Goal: Task Accomplishment & Management: Use online tool/utility

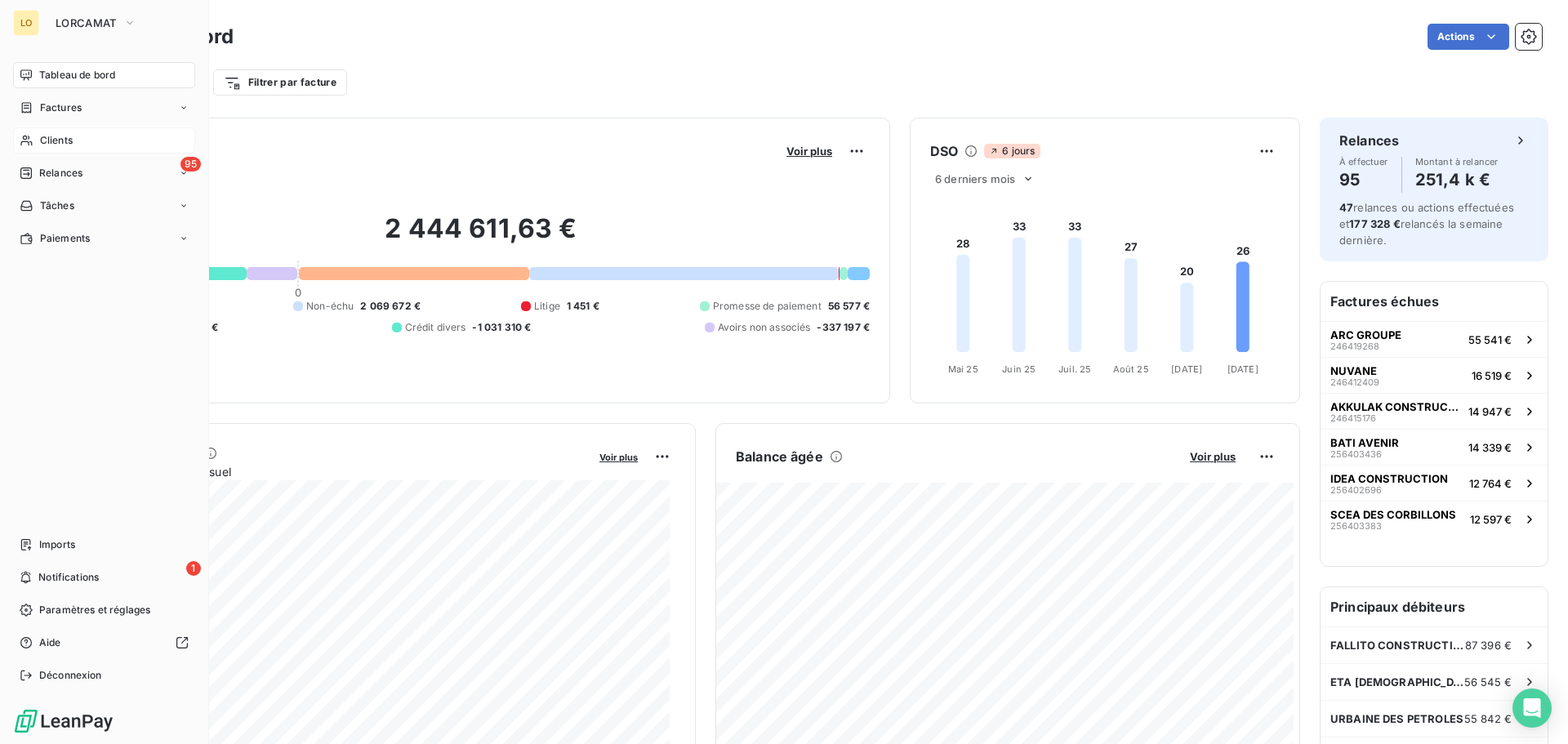
click at [23, 141] on icon at bounding box center [26, 141] width 12 height 11
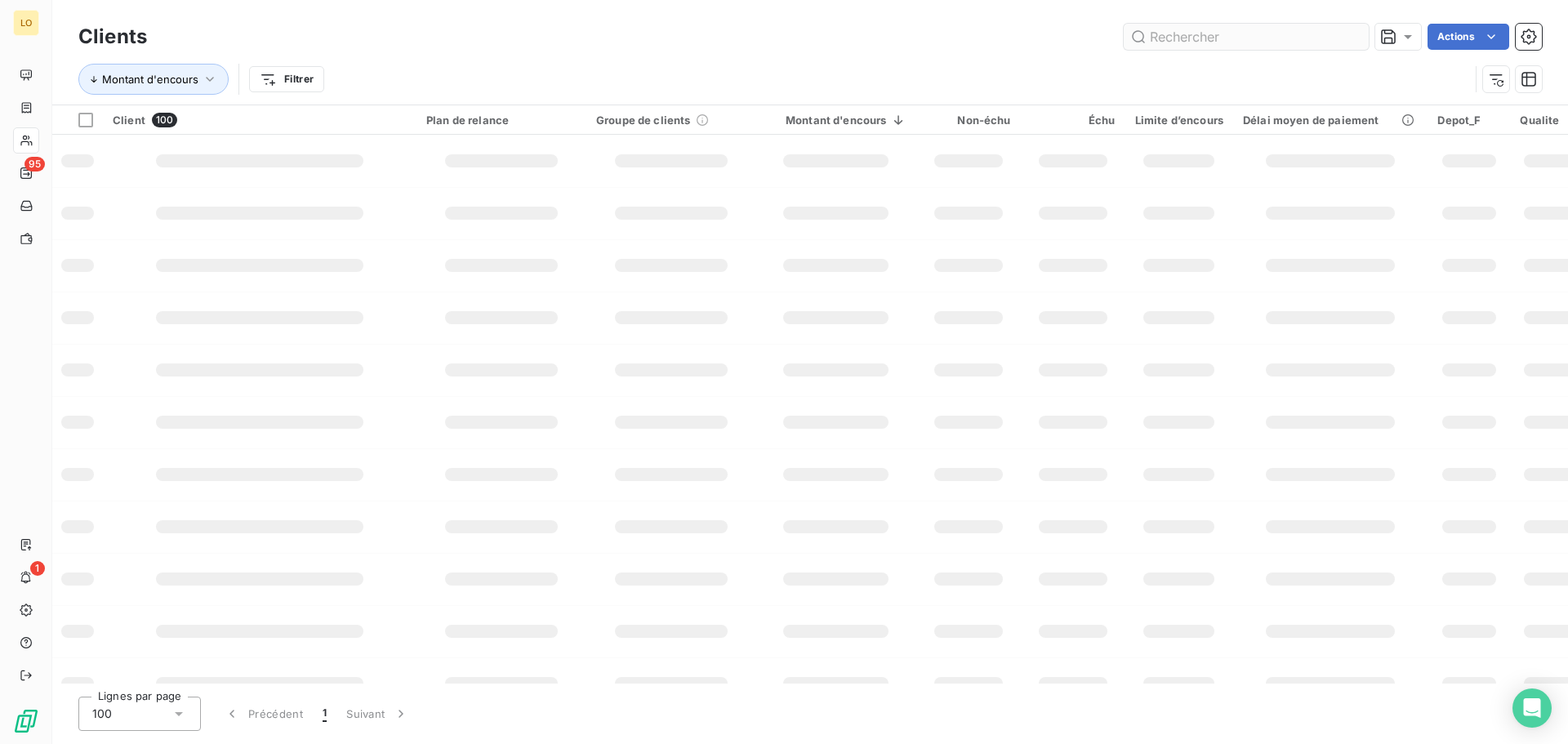
click at [1279, 38] on input "text" at bounding box center [1246, 36] width 245 height 26
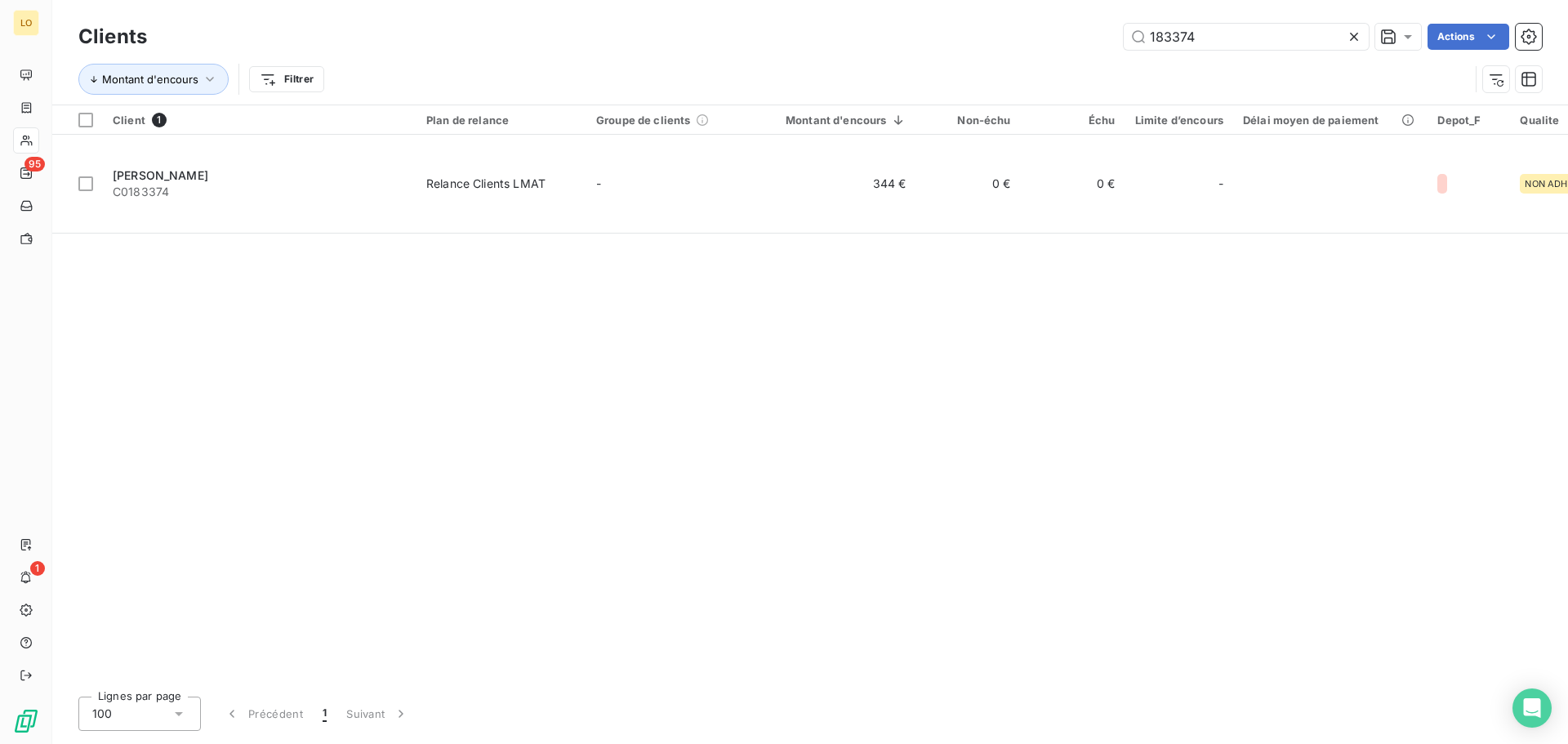
type input "183374"
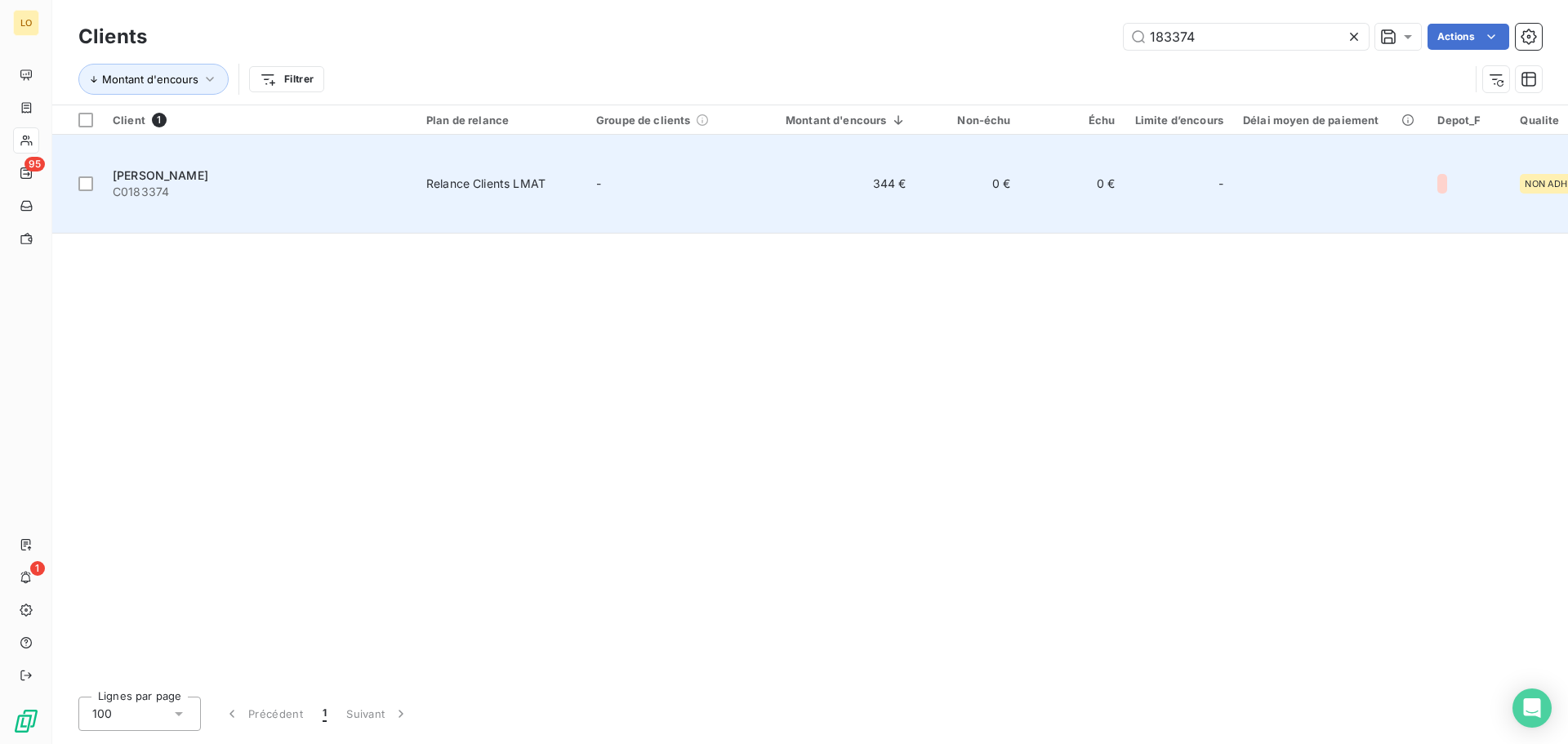
click at [180, 168] on span "[PERSON_NAME]" at bounding box center [161, 175] width 96 height 14
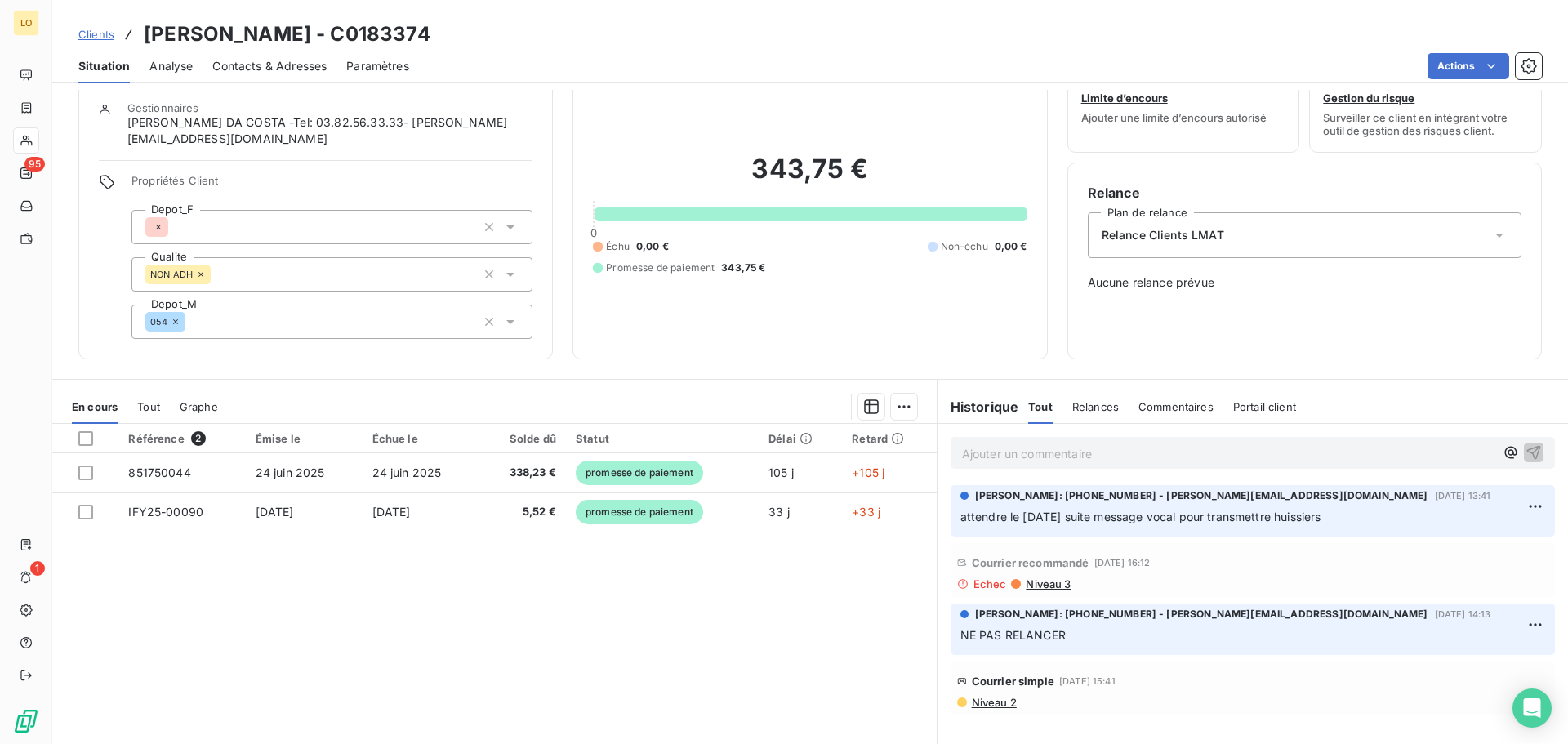
scroll to position [78, 0]
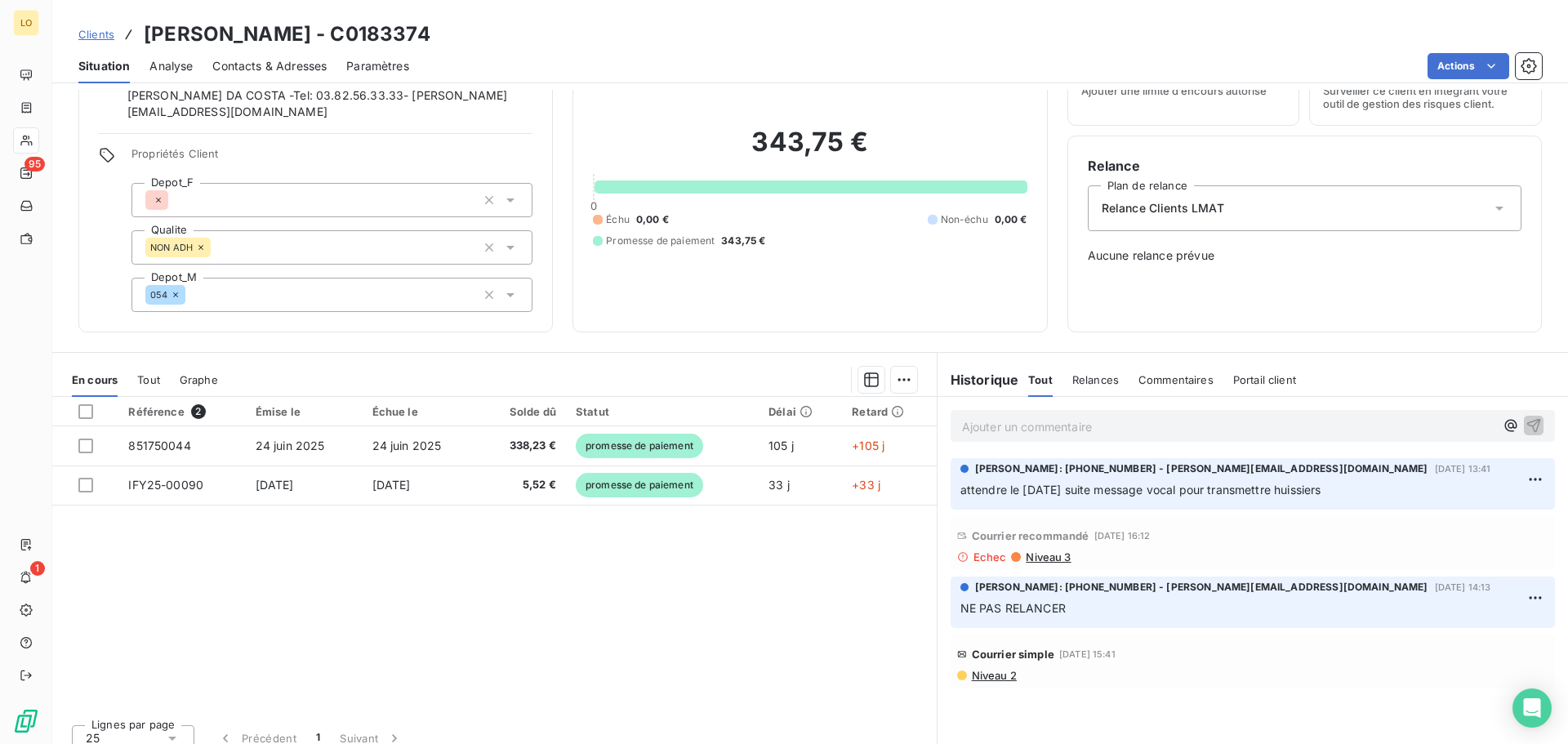
click at [1043, 550] on span "Niveau 3" at bounding box center [1047, 556] width 47 height 13
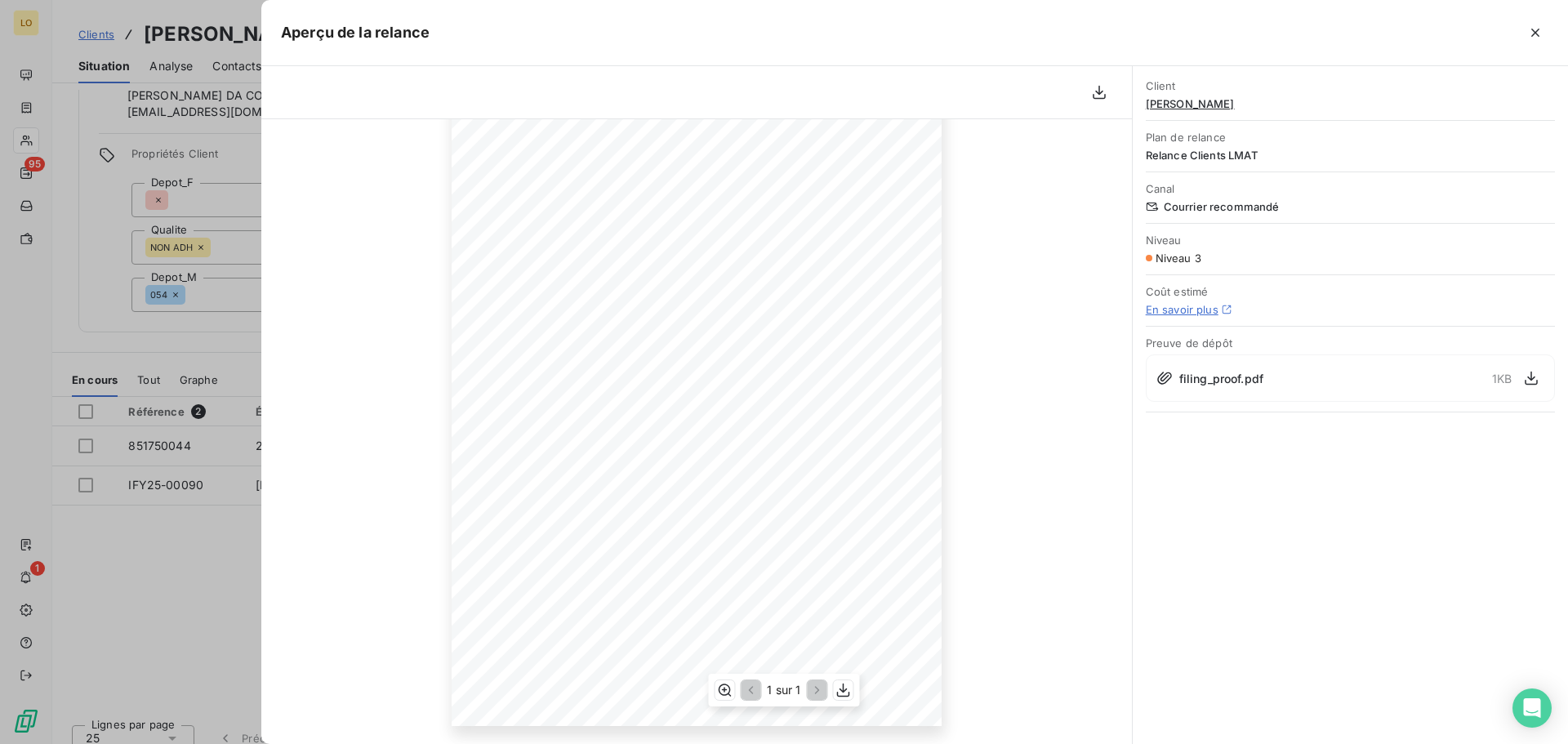
scroll to position [164, 0]
click at [844, 695] on icon "button" at bounding box center [844, 690] width 17 height 17
drag, startPoint x: 1370, startPoint y: 470, endPoint x: 1375, endPoint y: 461, distance: 10.3
click at [1371, 466] on div "Client [PERSON_NAME] Plan de relance Relance Clients LMAT Canal Courrier recomm…" at bounding box center [1350, 405] width 436 height 678
click at [1532, 31] on icon "button" at bounding box center [1535, 32] width 17 height 17
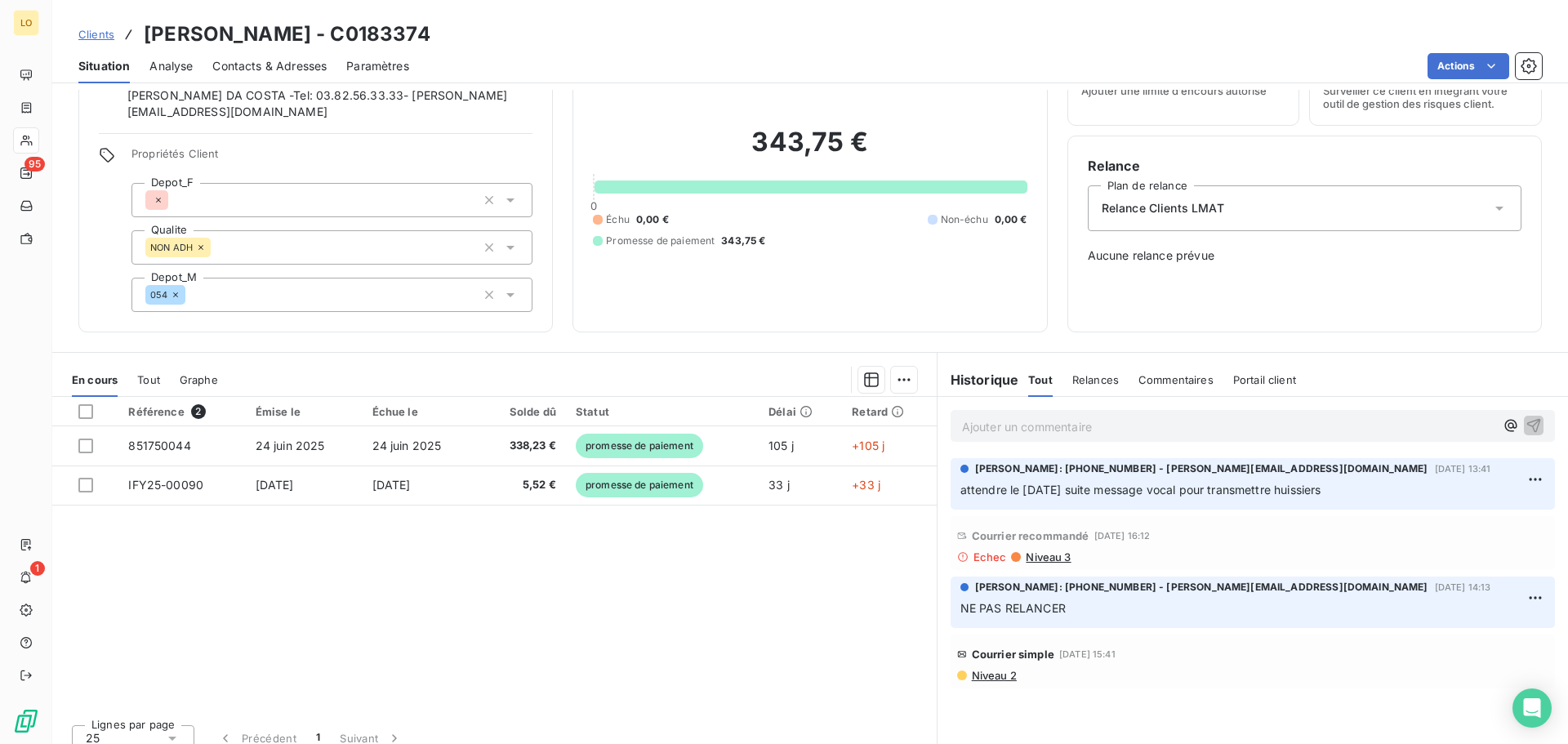
click at [1038, 550] on span "Niveau 3" at bounding box center [1047, 556] width 47 height 13
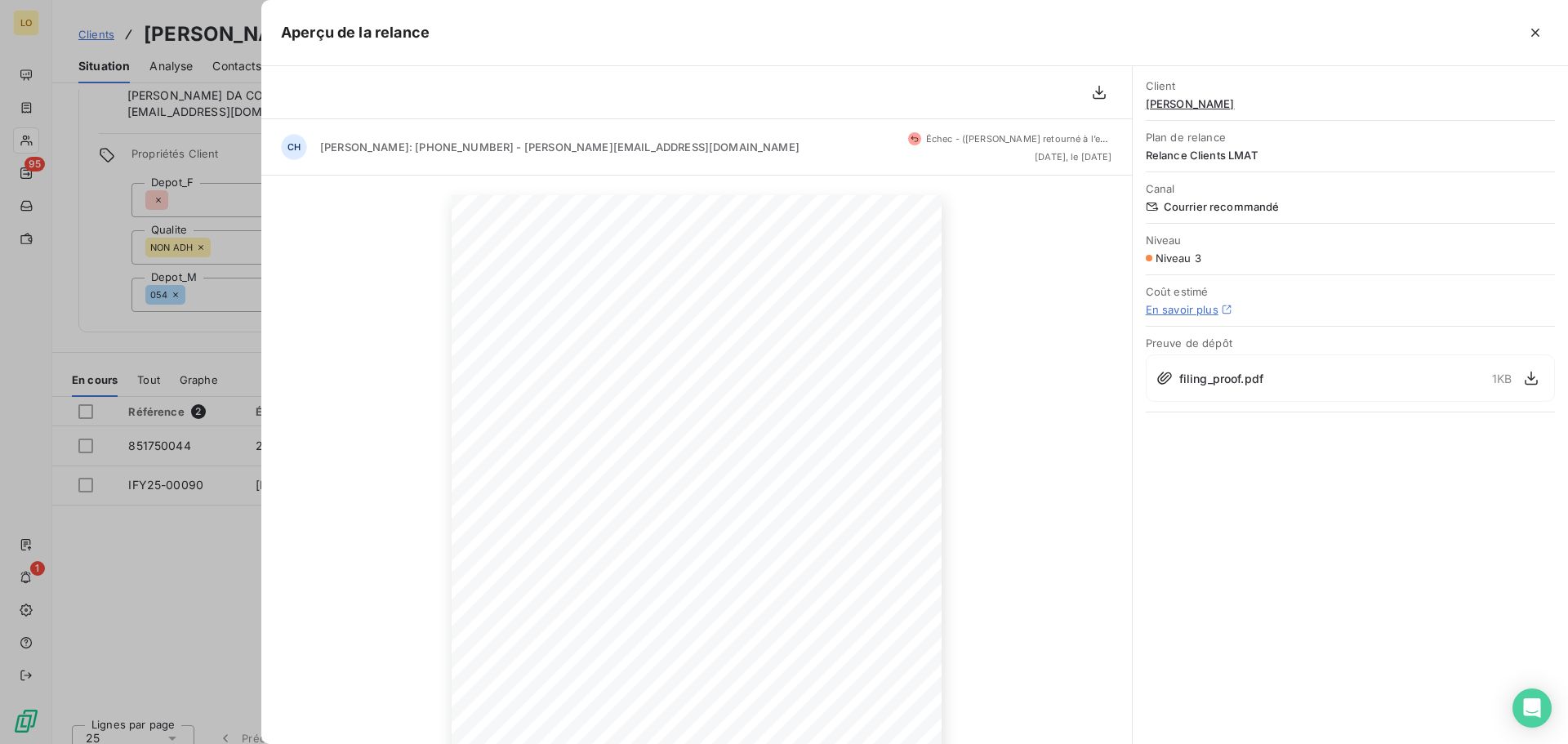
click at [908, 136] on span at bounding box center [914, 138] width 13 height 13
click at [910, 139] on icon at bounding box center [914, 139] width 8 height 10
click at [1381, 385] on div "filing_proof.pdf 1 KB" at bounding box center [1351, 378] width 409 height 47
click at [1166, 376] on icon at bounding box center [1165, 378] width 17 height 17
click at [910, 136] on icon at bounding box center [914, 139] width 8 height 10
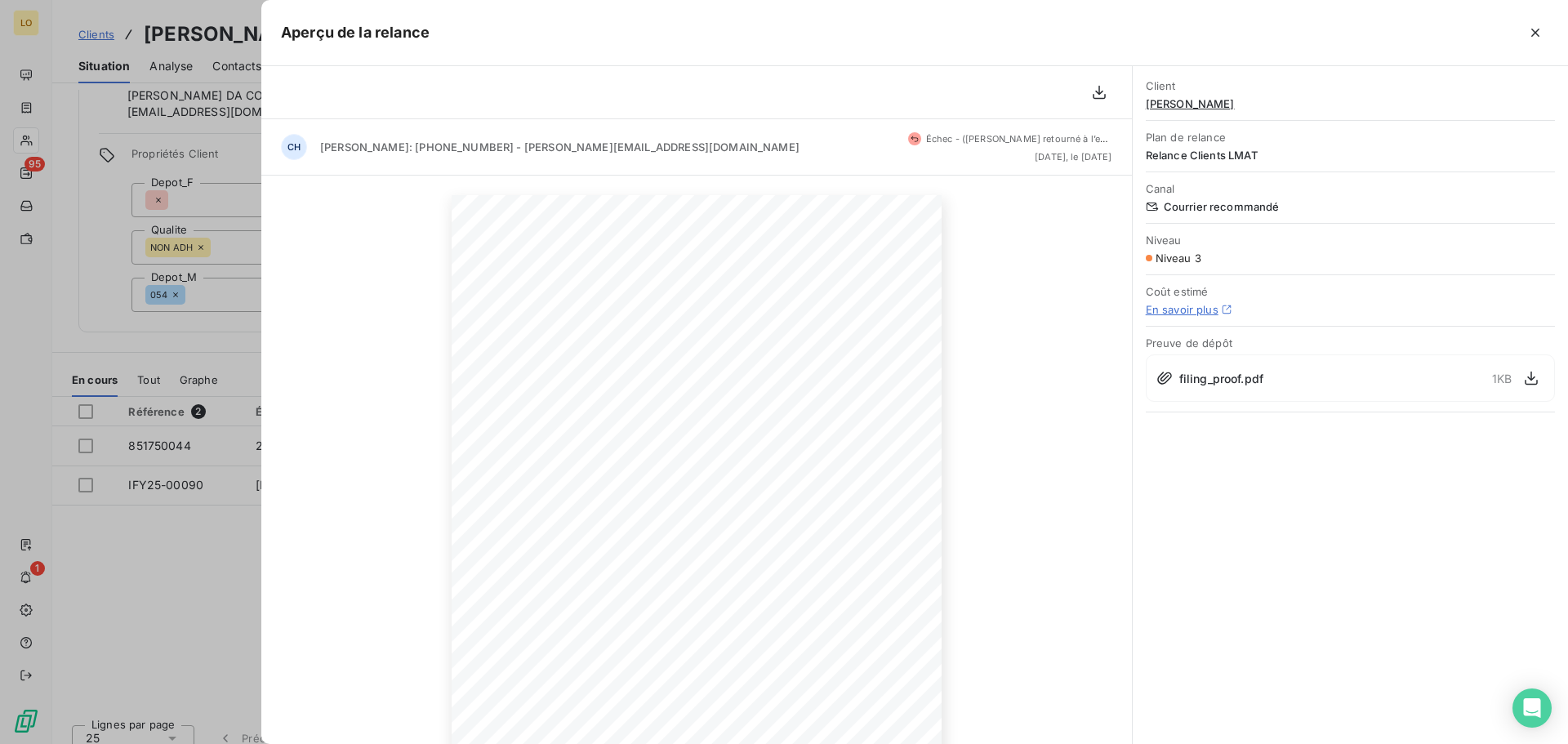
click at [1216, 395] on div "filing_proof.pdf 1 KB" at bounding box center [1351, 378] width 409 height 47
click at [1537, 24] on icon "button" at bounding box center [1535, 32] width 17 height 17
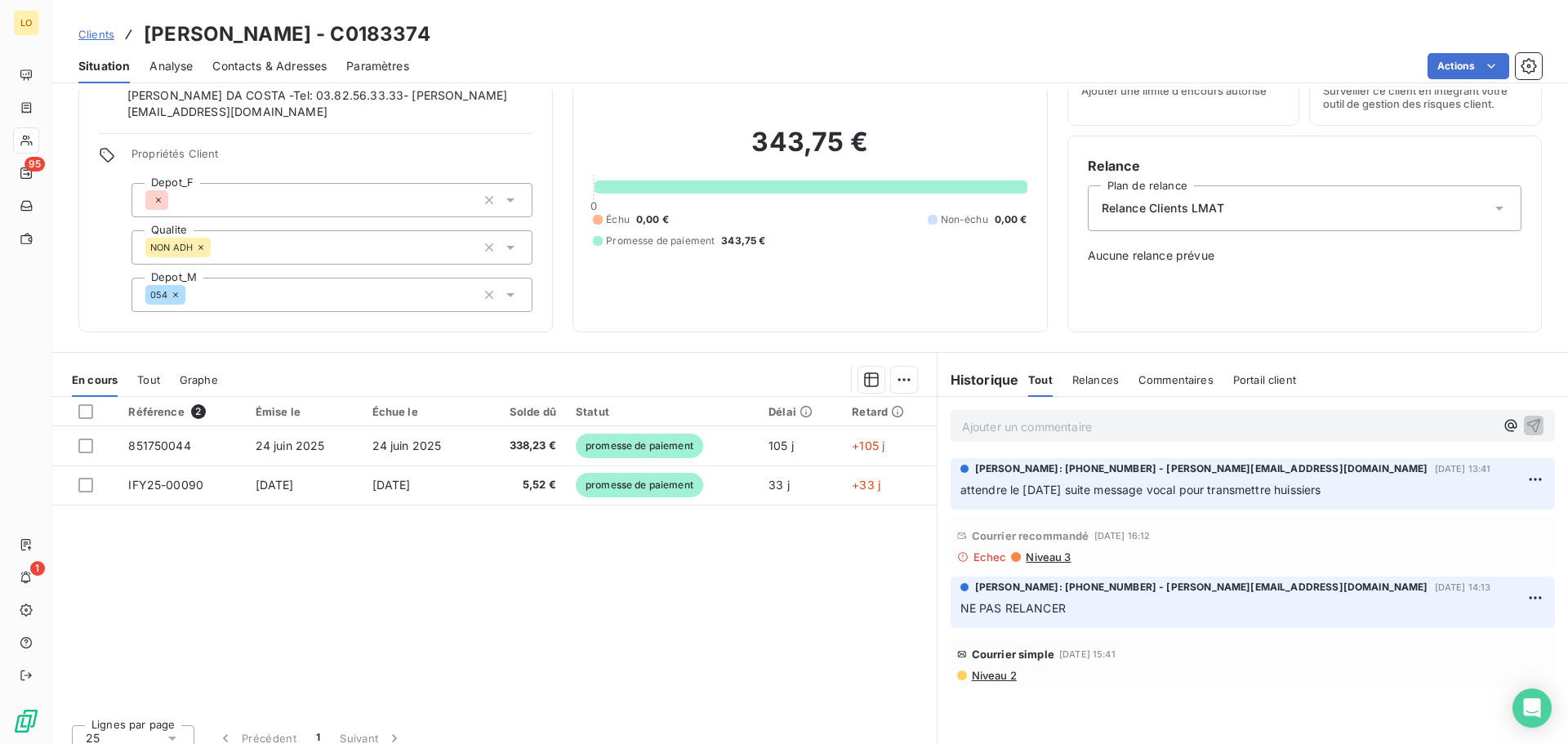
click at [1043, 550] on span "Niveau 3" at bounding box center [1047, 556] width 47 height 13
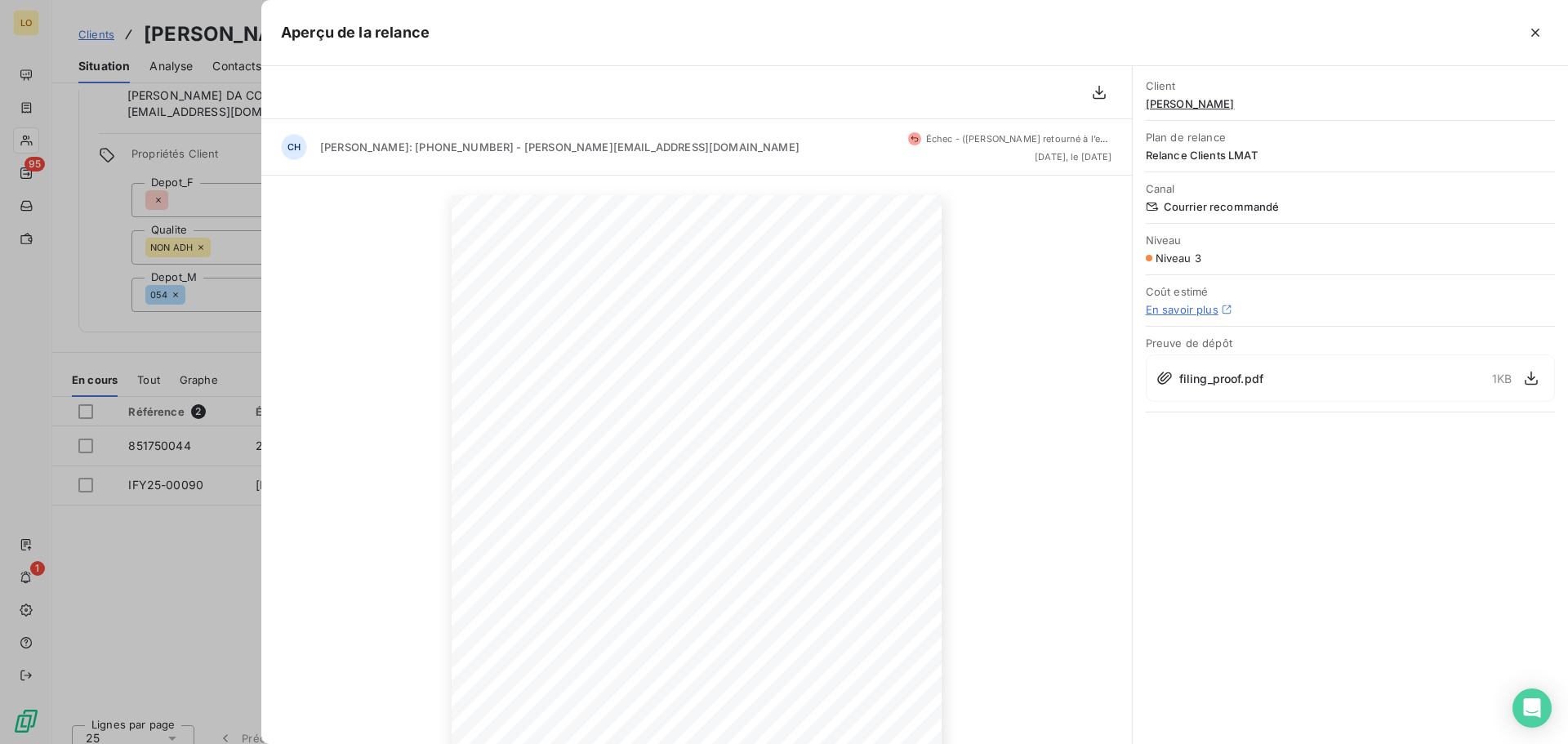
click at [1208, 108] on span "[PERSON_NAME]" at bounding box center [1351, 103] width 409 height 13
click at [1209, 105] on span "[PERSON_NAME]" at bounding box center [1351, 103] width 409 height 13
click at [1539, 29] on icon "button" at bounding box center [1536, 32] width 8 height 8
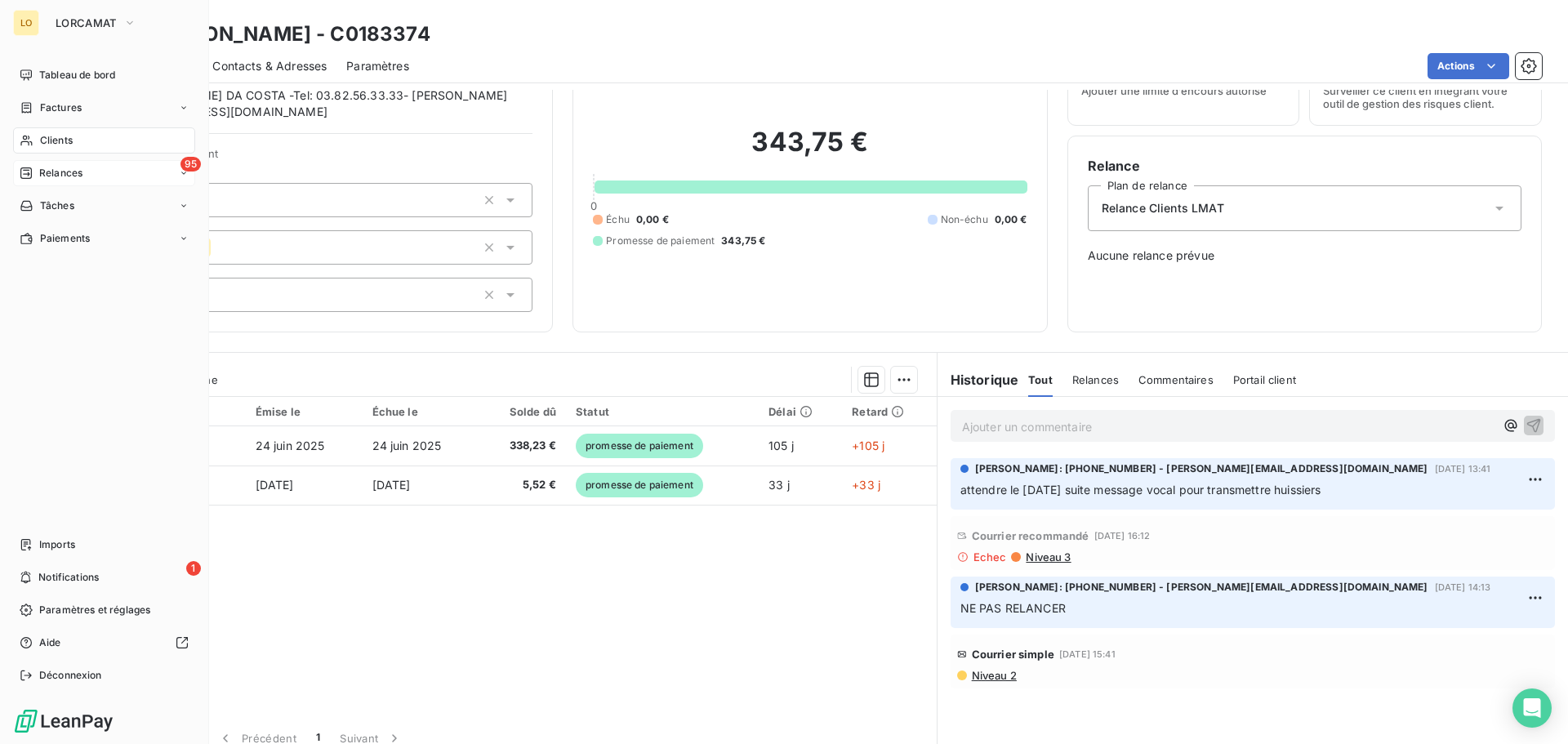
click at [45, 164] on div "95 Relances" at bounding box center [104, 173] width 182 height 26
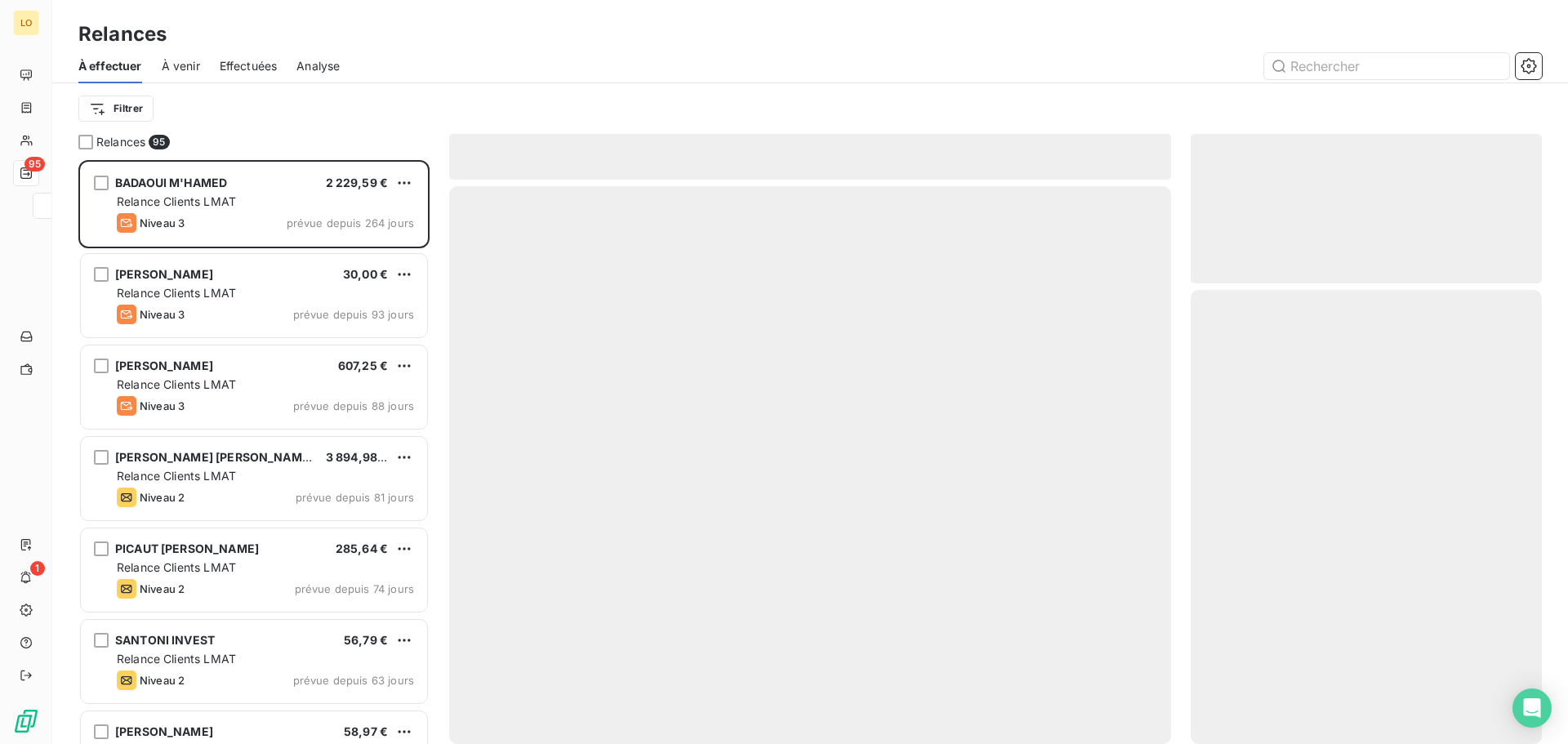
scroll to position [572, 339]
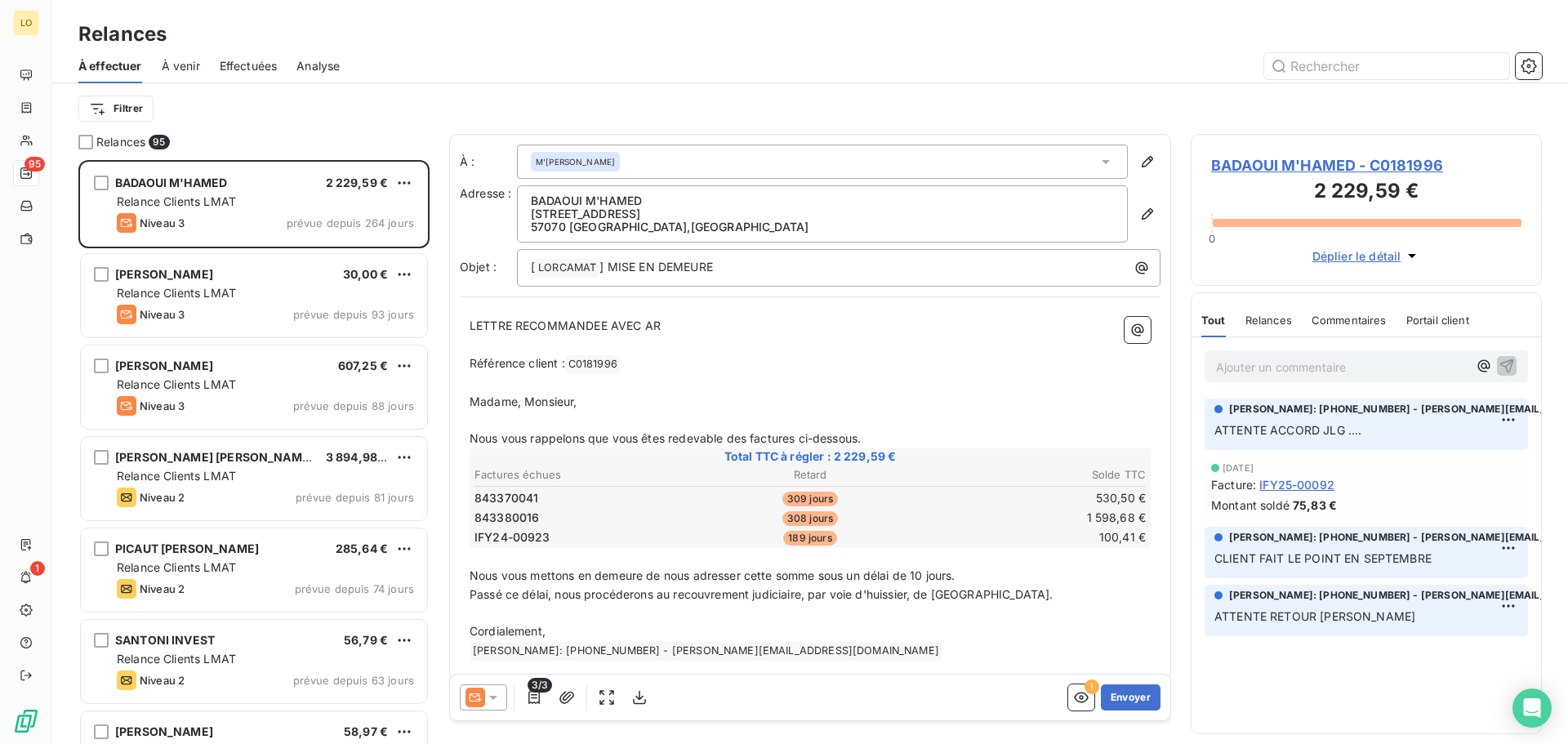
click at [262, 64] on span "Effectuées" at bounding box center [248, 66] width 58 height 17
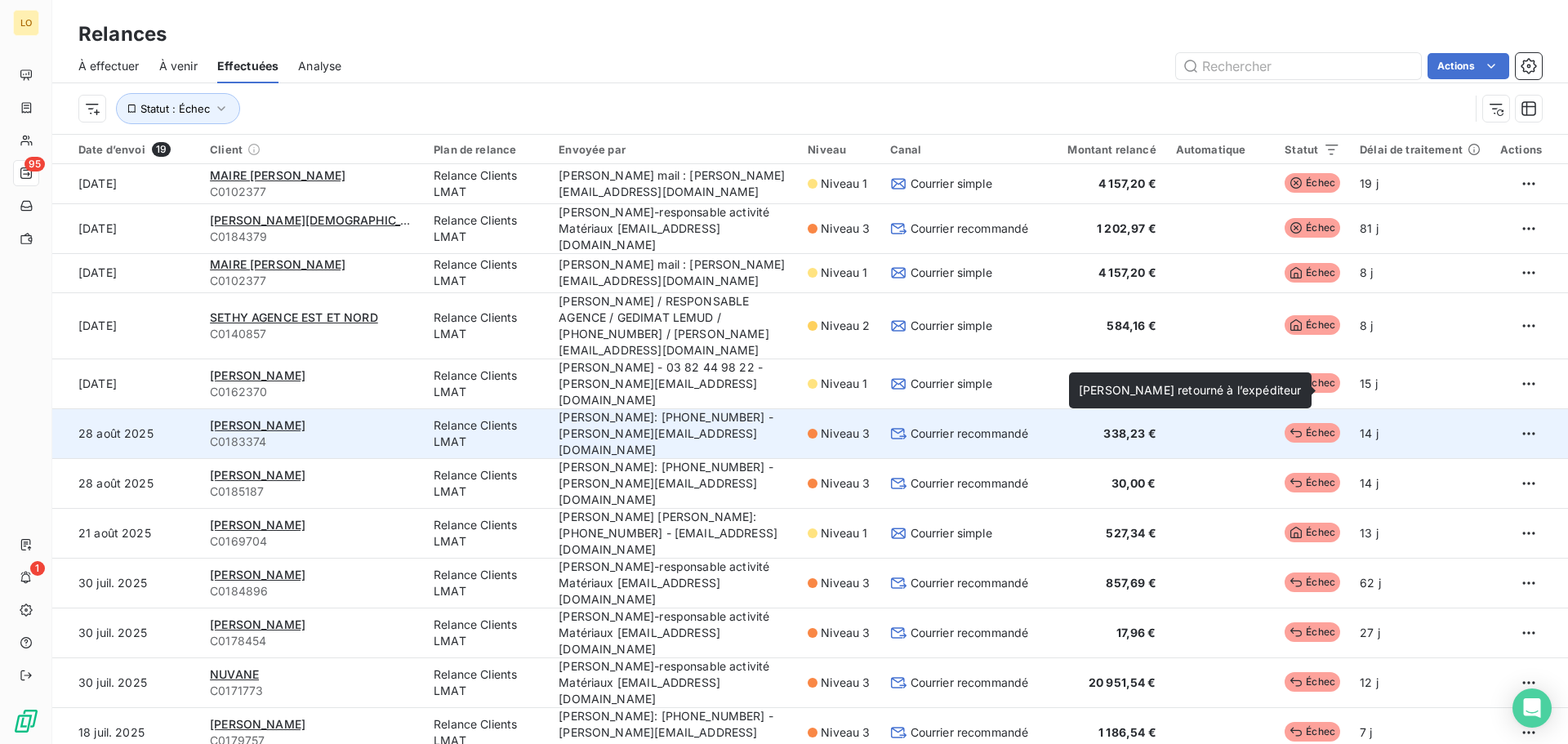
click at [1313, 423] on span "Échec" at bounding box center [1313, 433] width 56 height 20
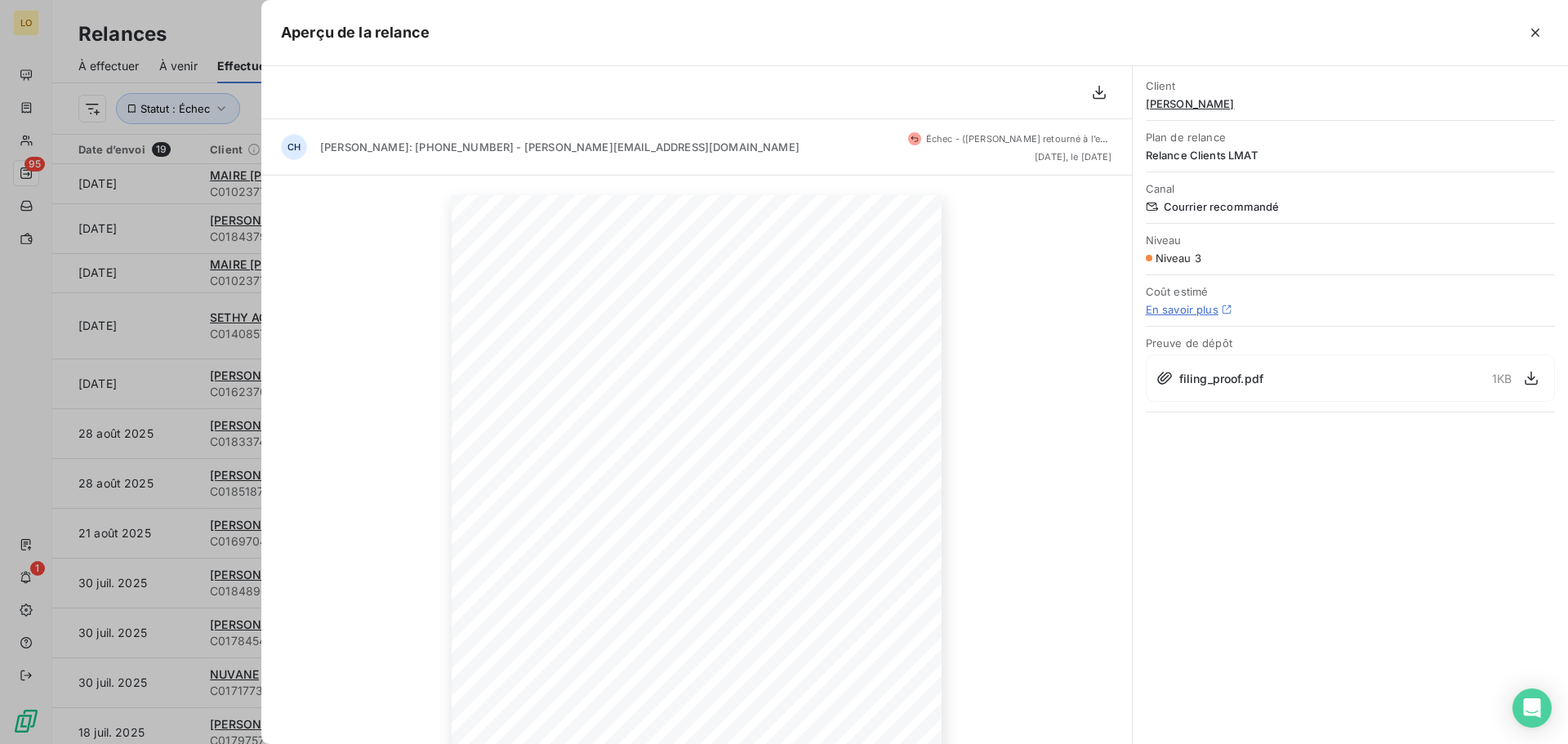
click at [910, 137] on icon at bounding box center [914, 139] width 8 height 10
click at [1533, 697] on div "Open Intercom Messenger" at bounding box center [1533, 709] width 43 height 43
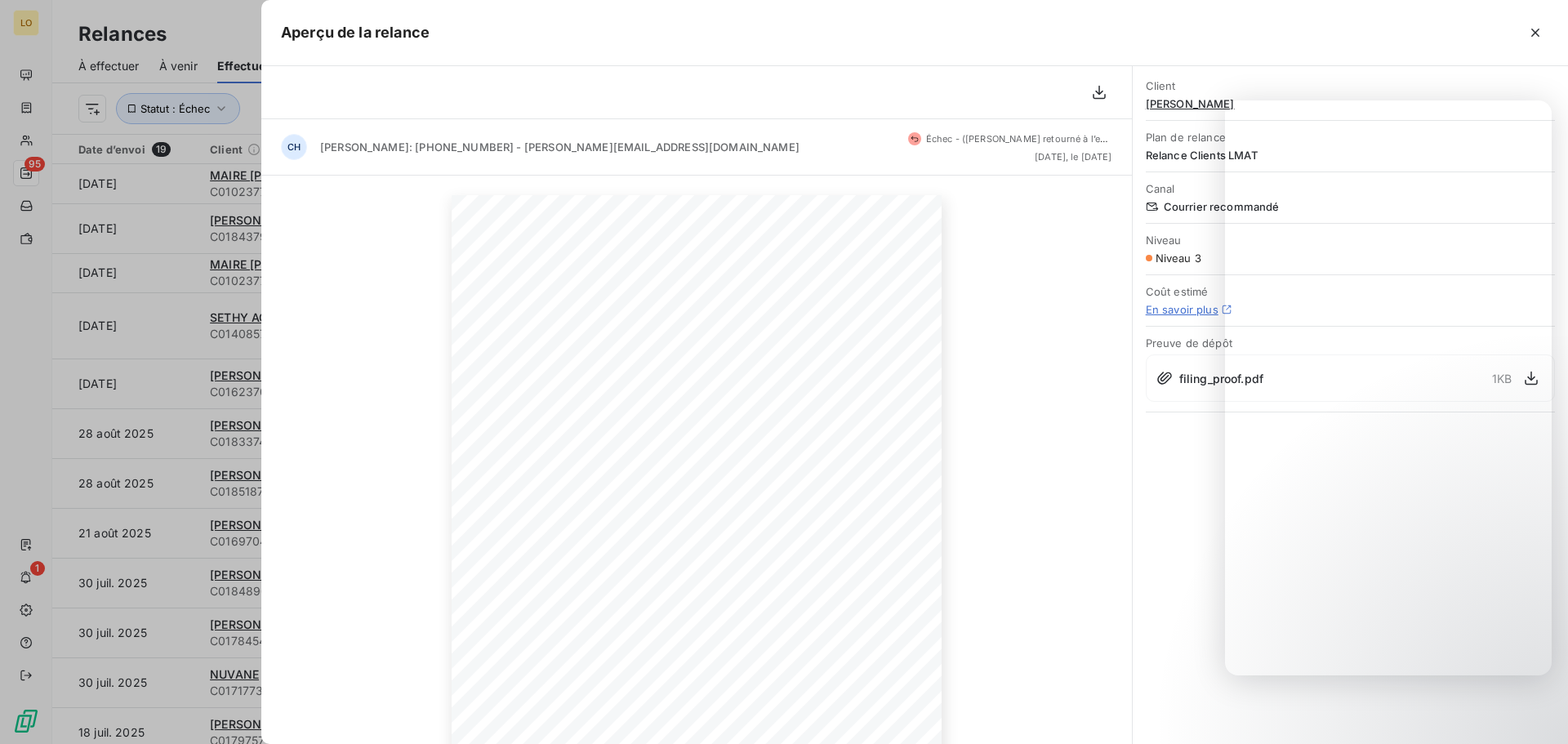
click at [1444, 52] on div "Aperçu de la relance" at bounding box center [914, 33] width 1307 height 67
click at [1451, 71] on div "Client [PERSON_NAME]" at bounding box center [1351, 95] width 409 height 51
click at [1536, 34] on icon "button" at bounding box center [1535, 32] width 17 height 17
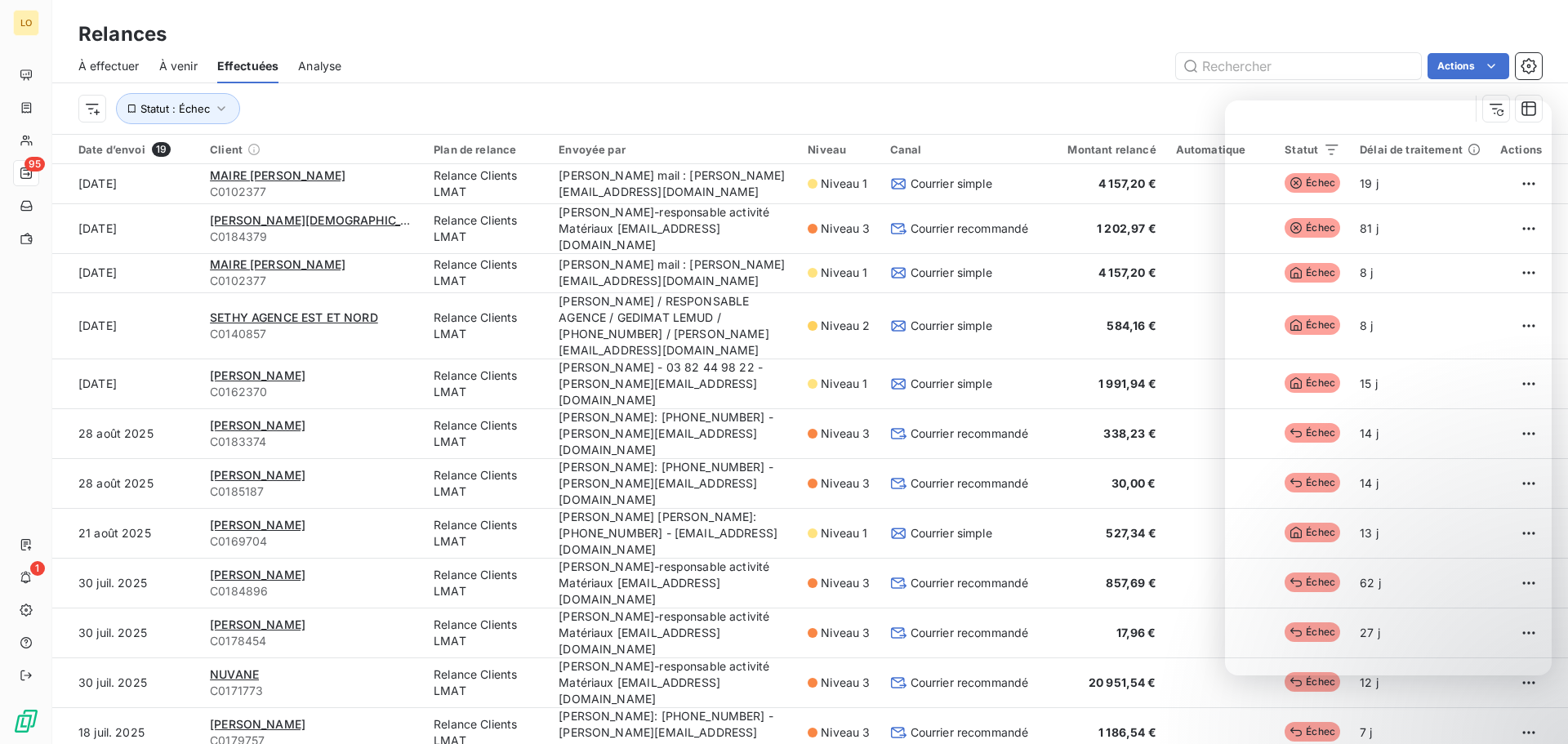
click at [119, 66] on span "À effectuer" at bounding box center [109, 66] width 62 height 17
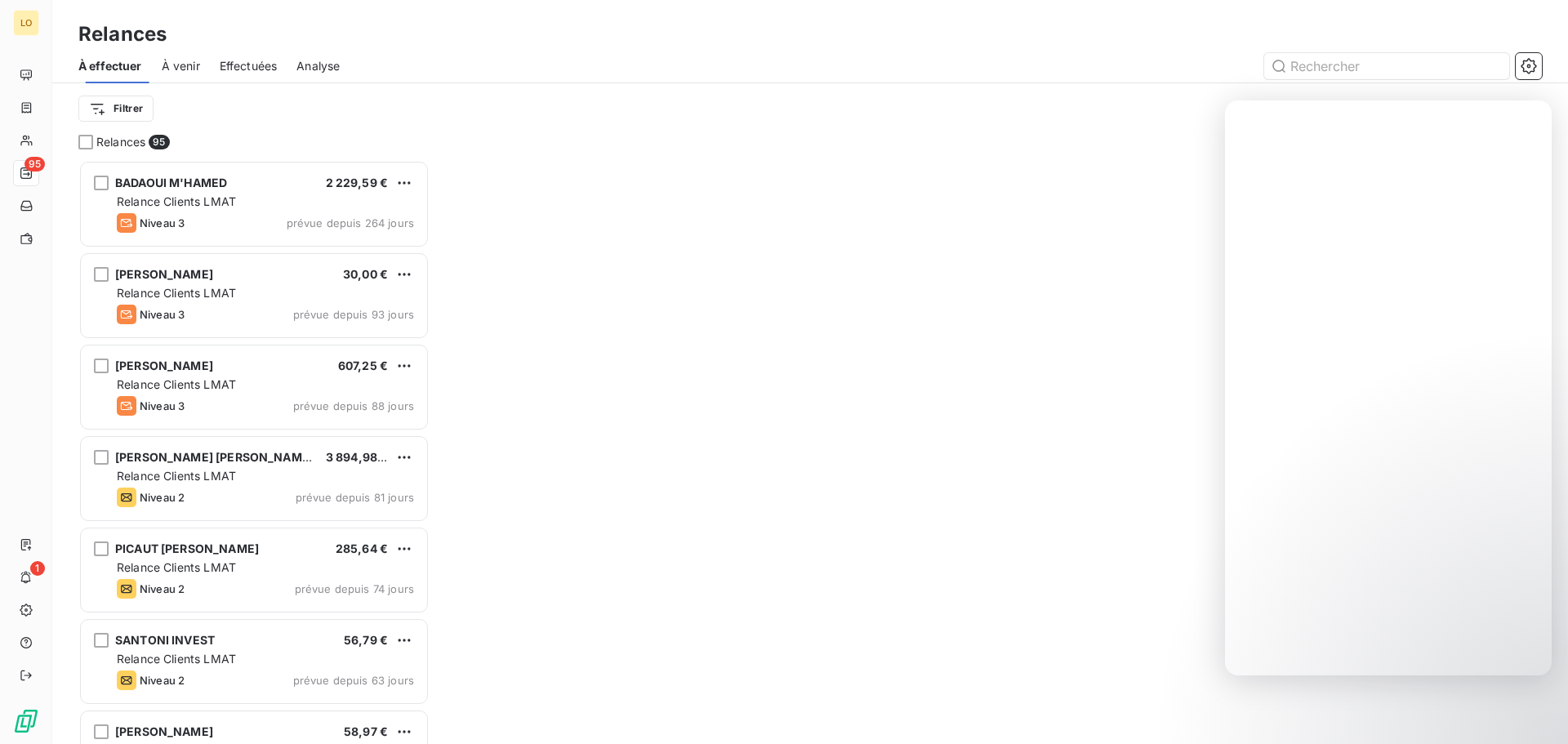
scroll to position [572, 339]
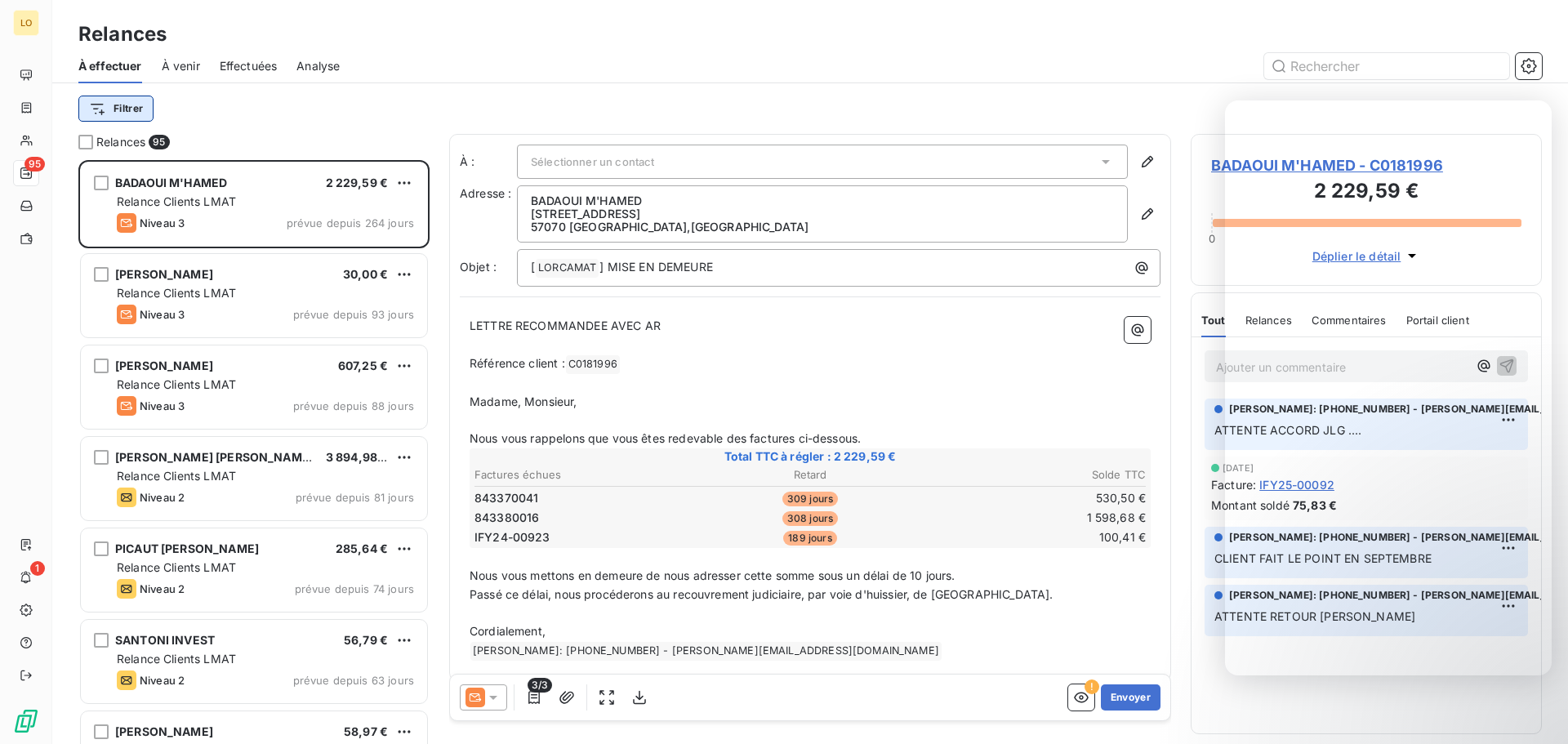
click at [137, 109] on html "LO 95 1 Relances À effectuer À venir Effectuées Analyse Filtrer Relances 95 BAD…" at bounding box center [784, 372] width 1568 height 744
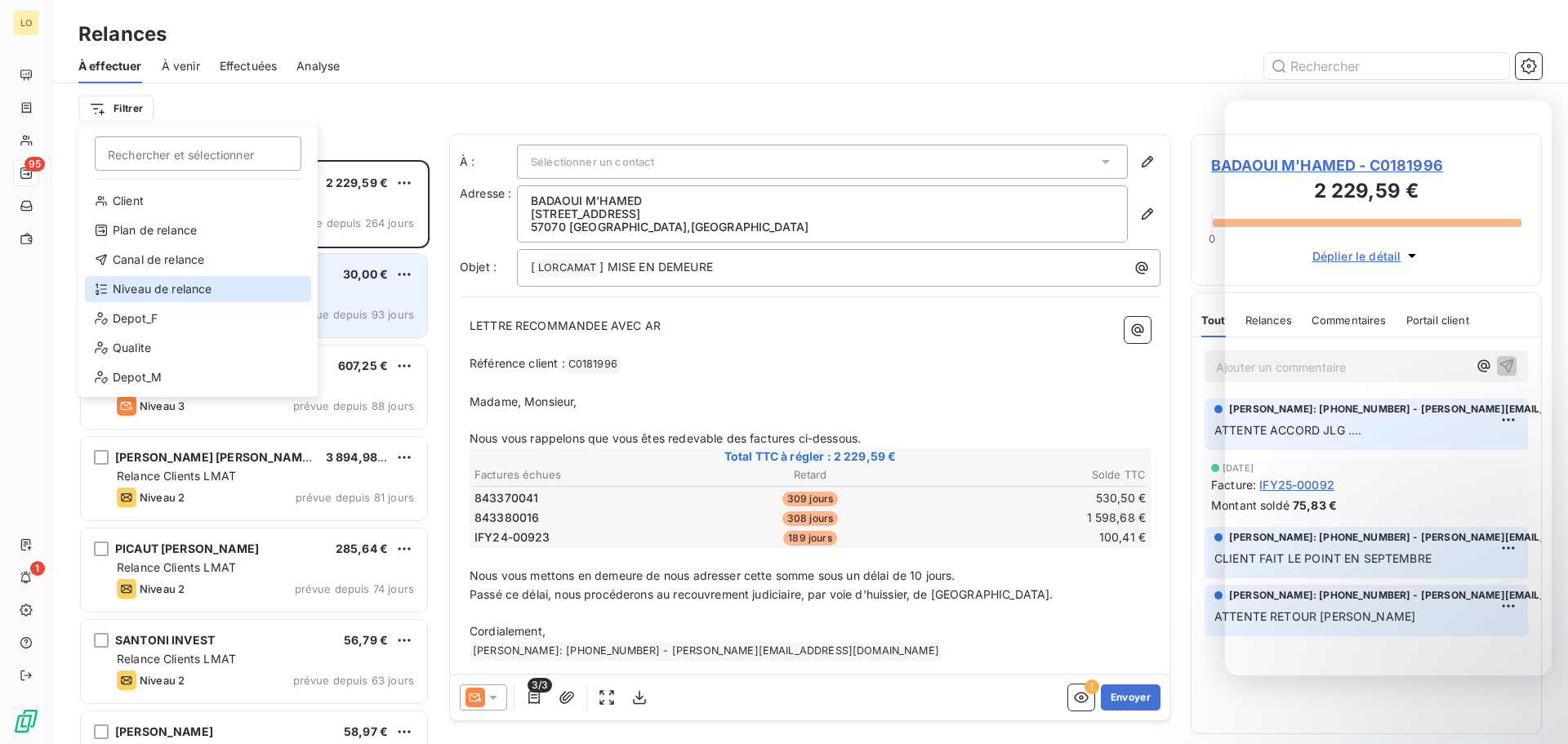
click at [179, 293] on div "Niveau de relance" at bounding box center [198, 289] width 226 height 26
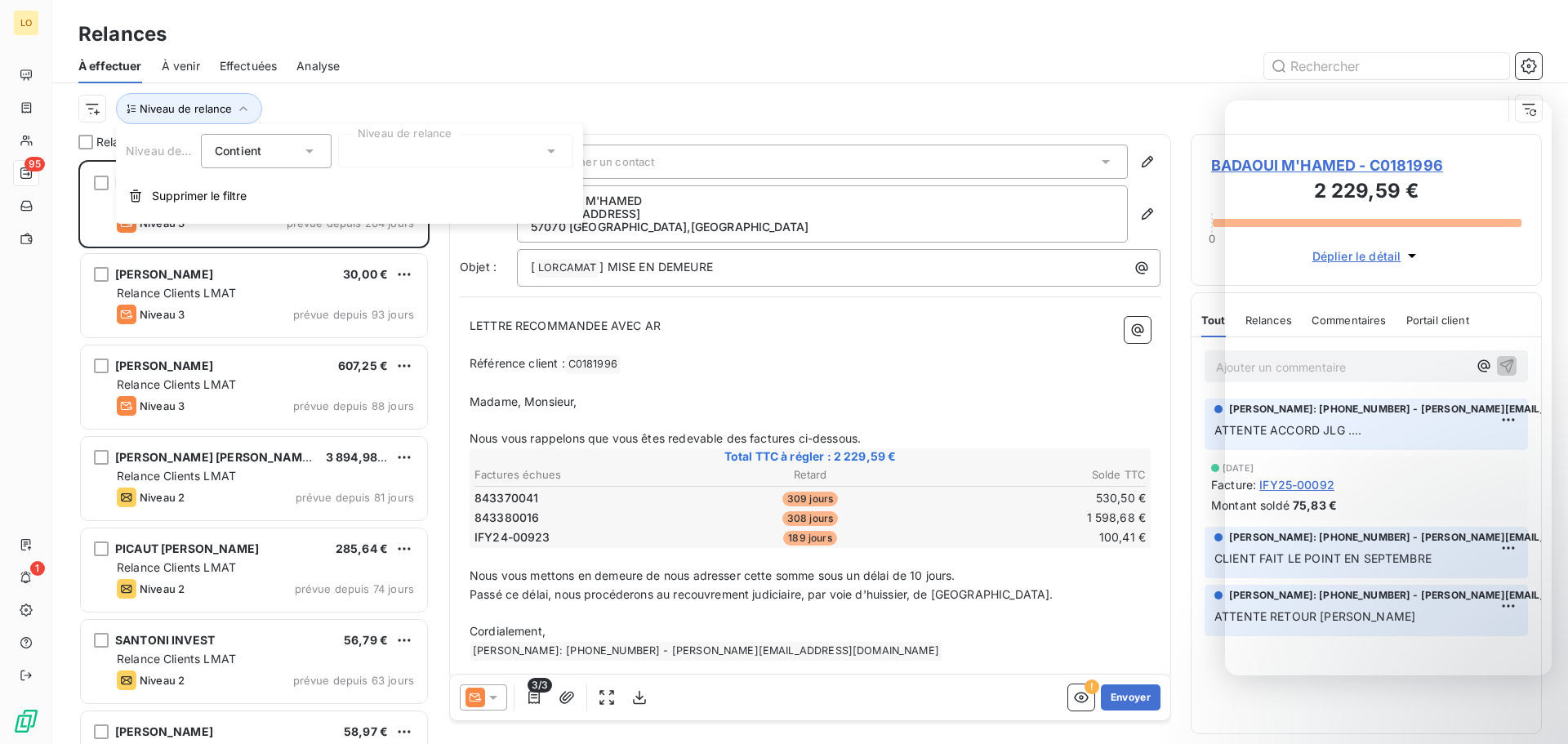
click at [378, 150] on div at bounding box center [455, 151] width 235 height 34
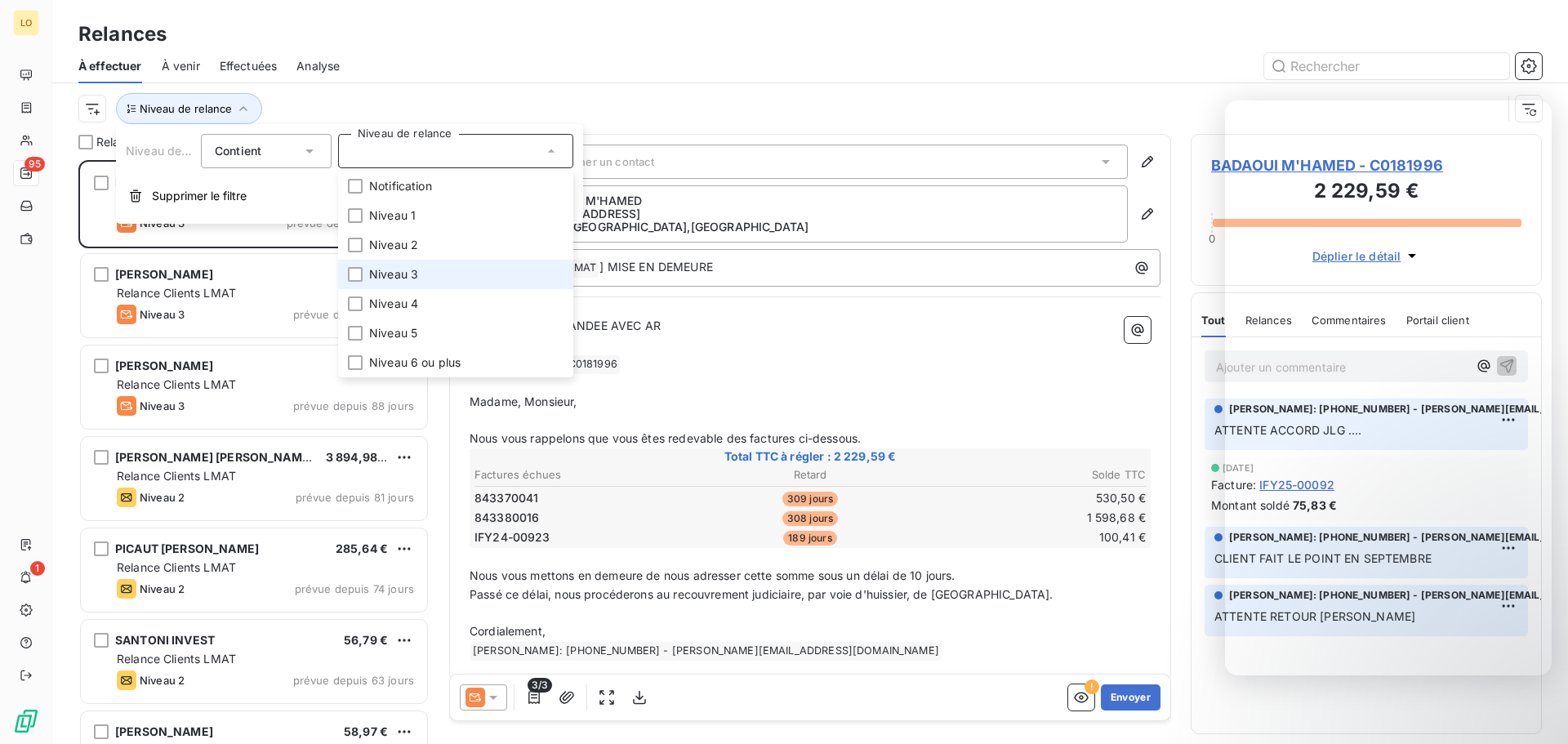
click at [377, 283] on li "Niveau 3" at bounding box center [455, 274] width 235 height 29
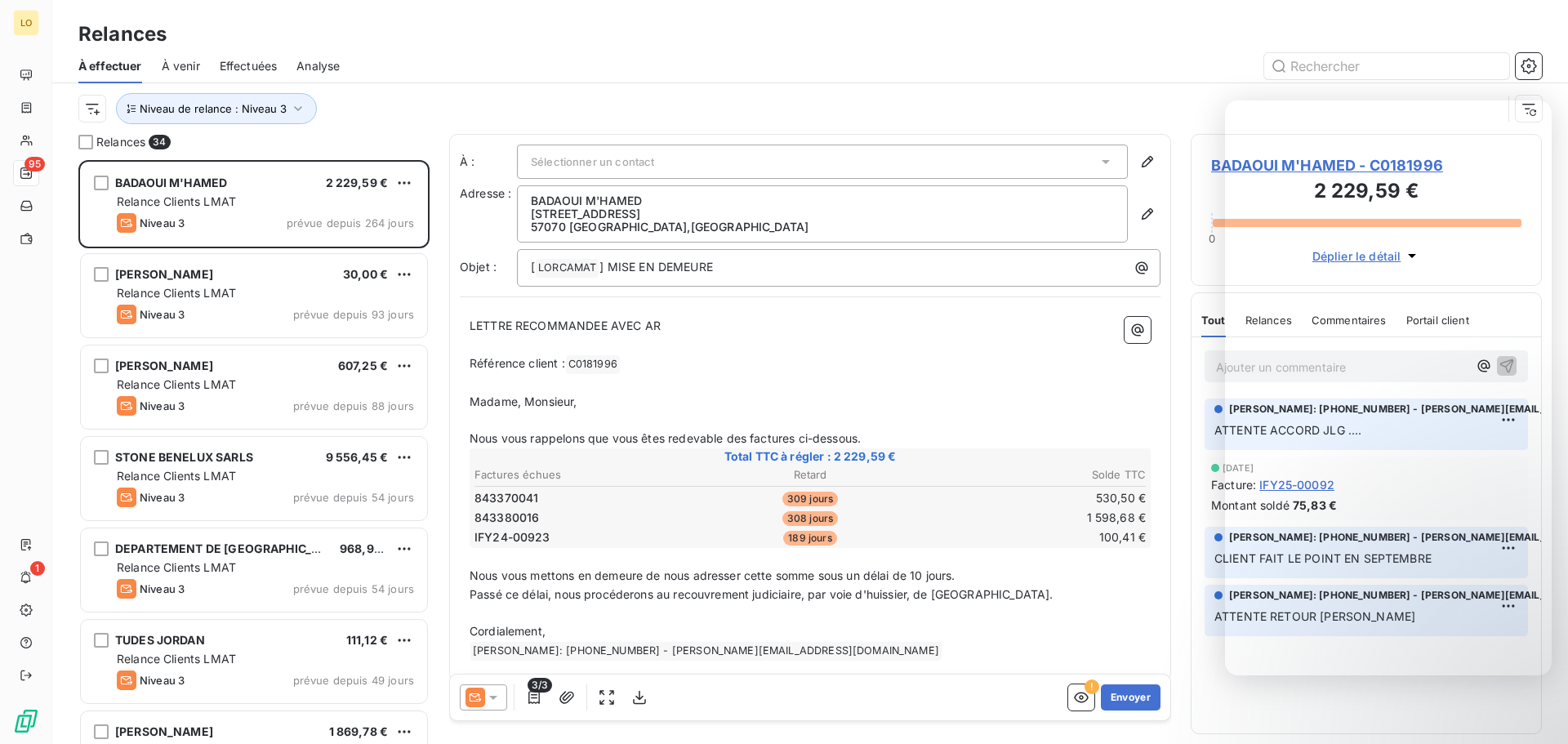
click at [687, 67] on div at bounding box center [950, 66] width 1182 height 26
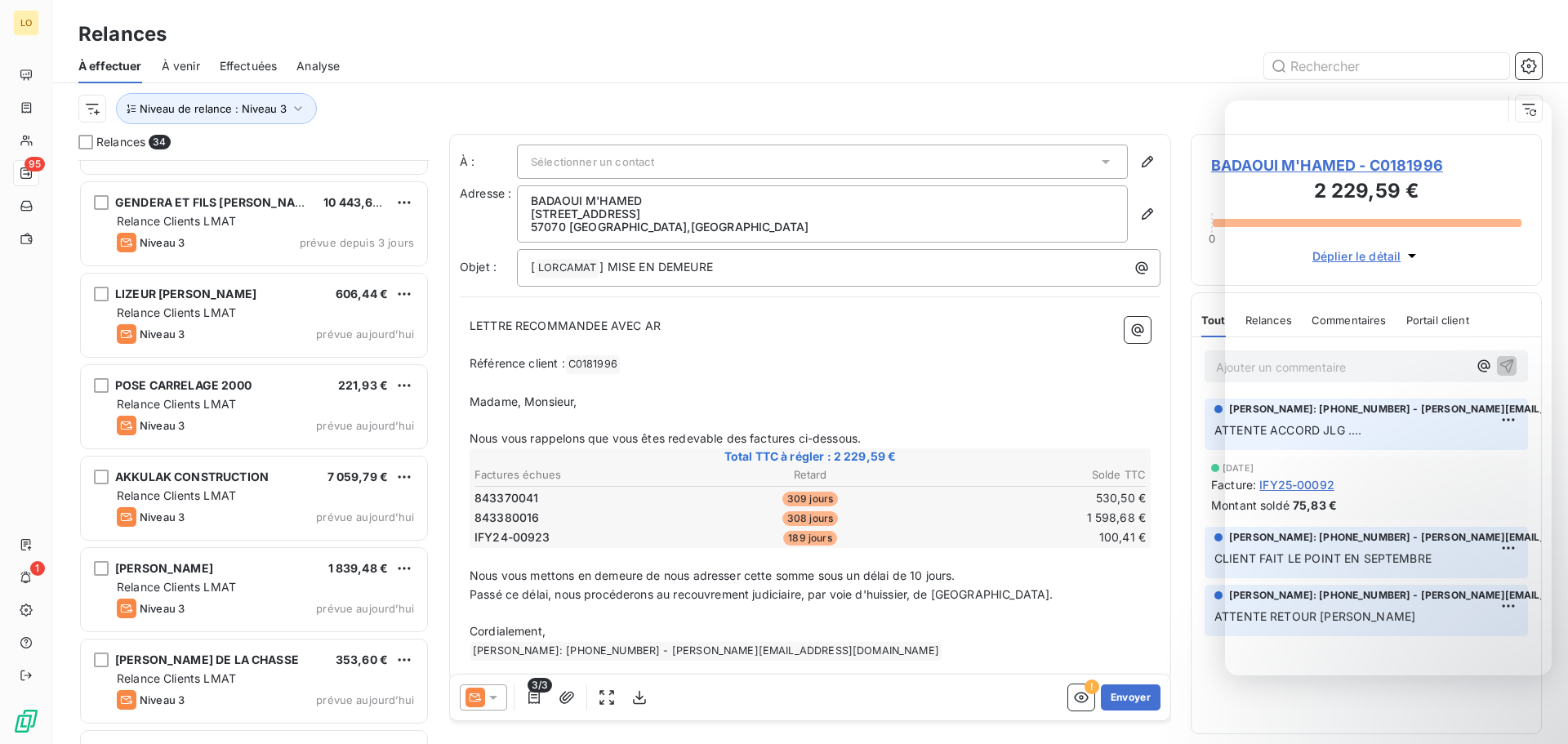
scroll to position [2528, 0]
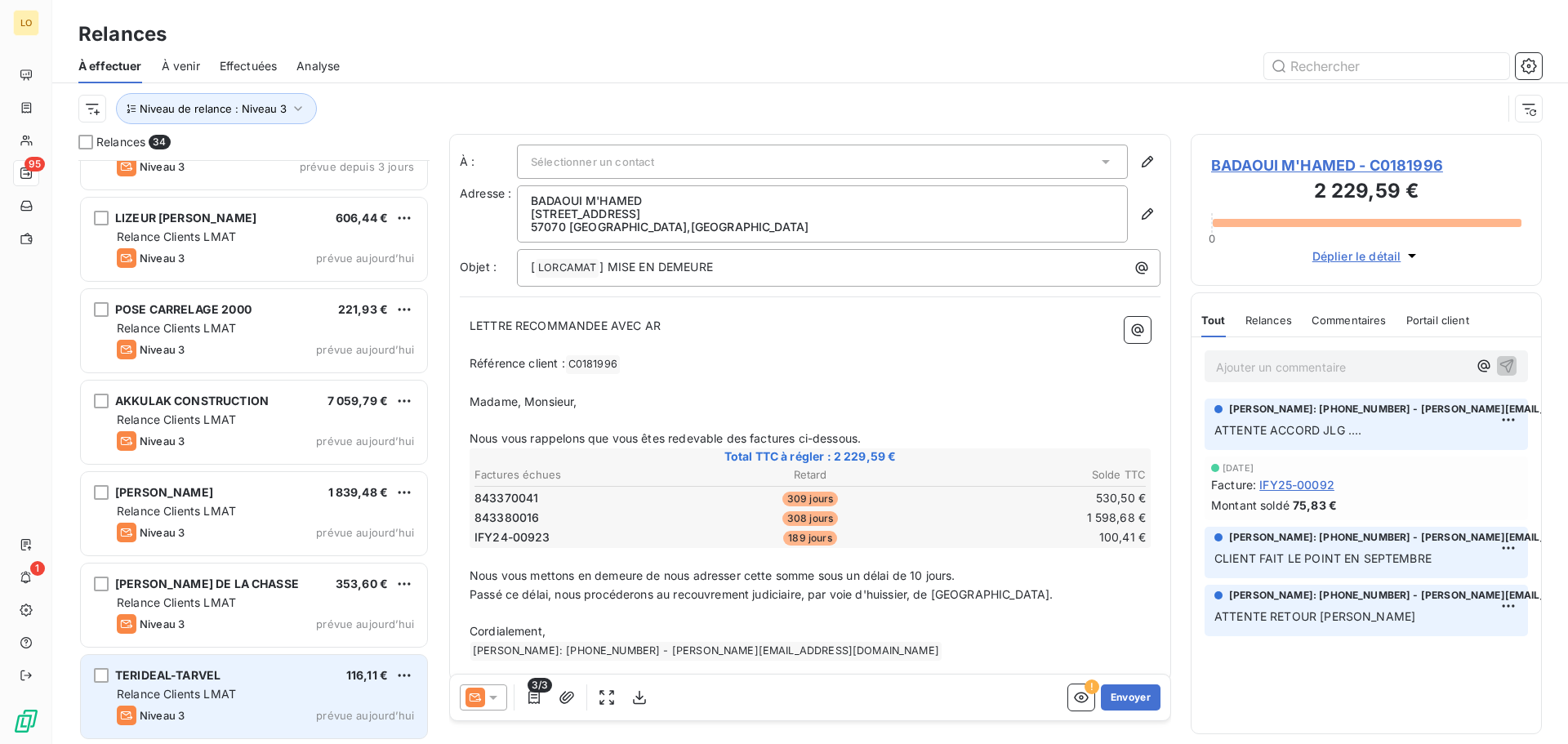
click at [235, 687] on span "Relance Clients LMAT" at bounding box center [176, 694] width 119 height 14
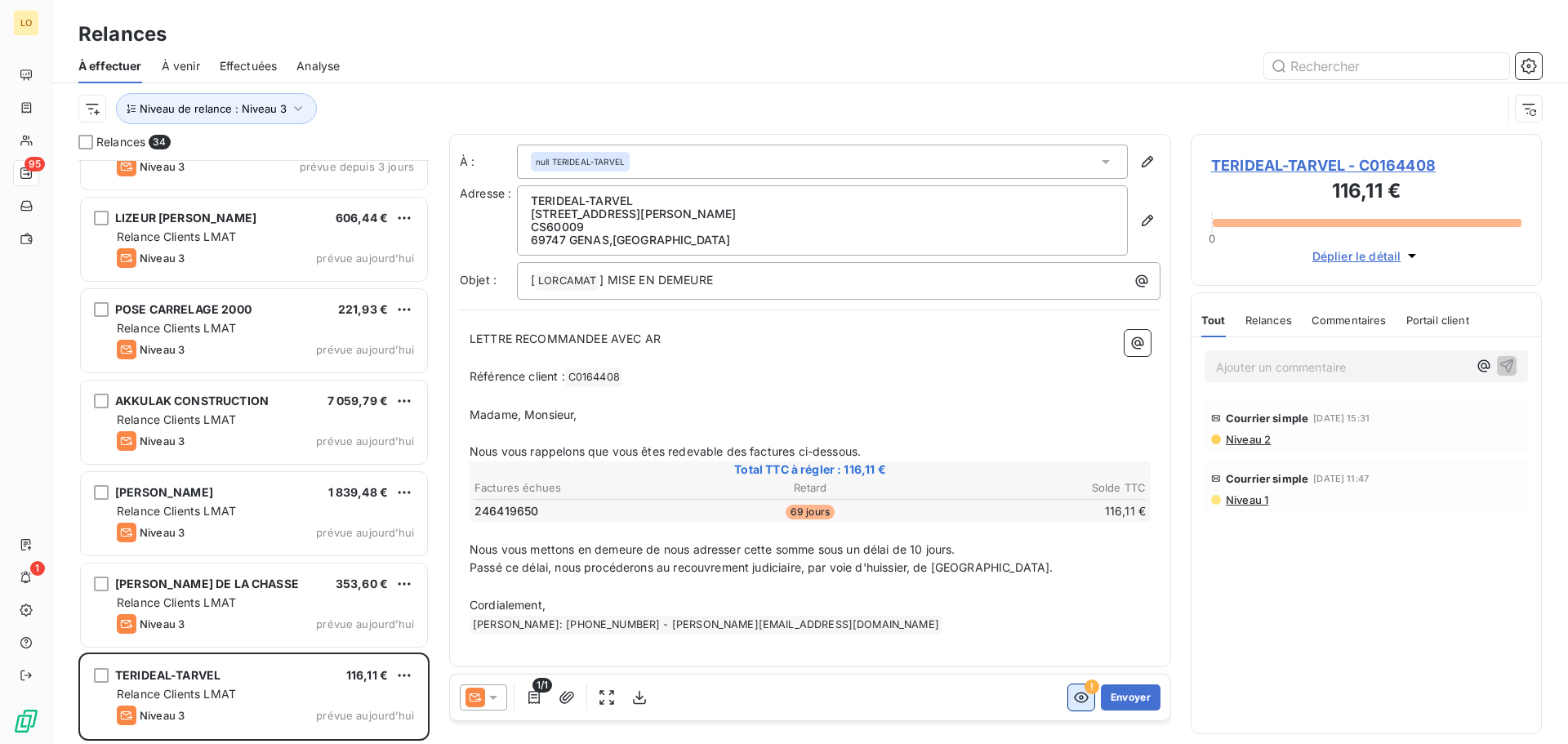
click at [1087, 698] on icon "button" at bounding box center [1081, 697] width 17 height 17
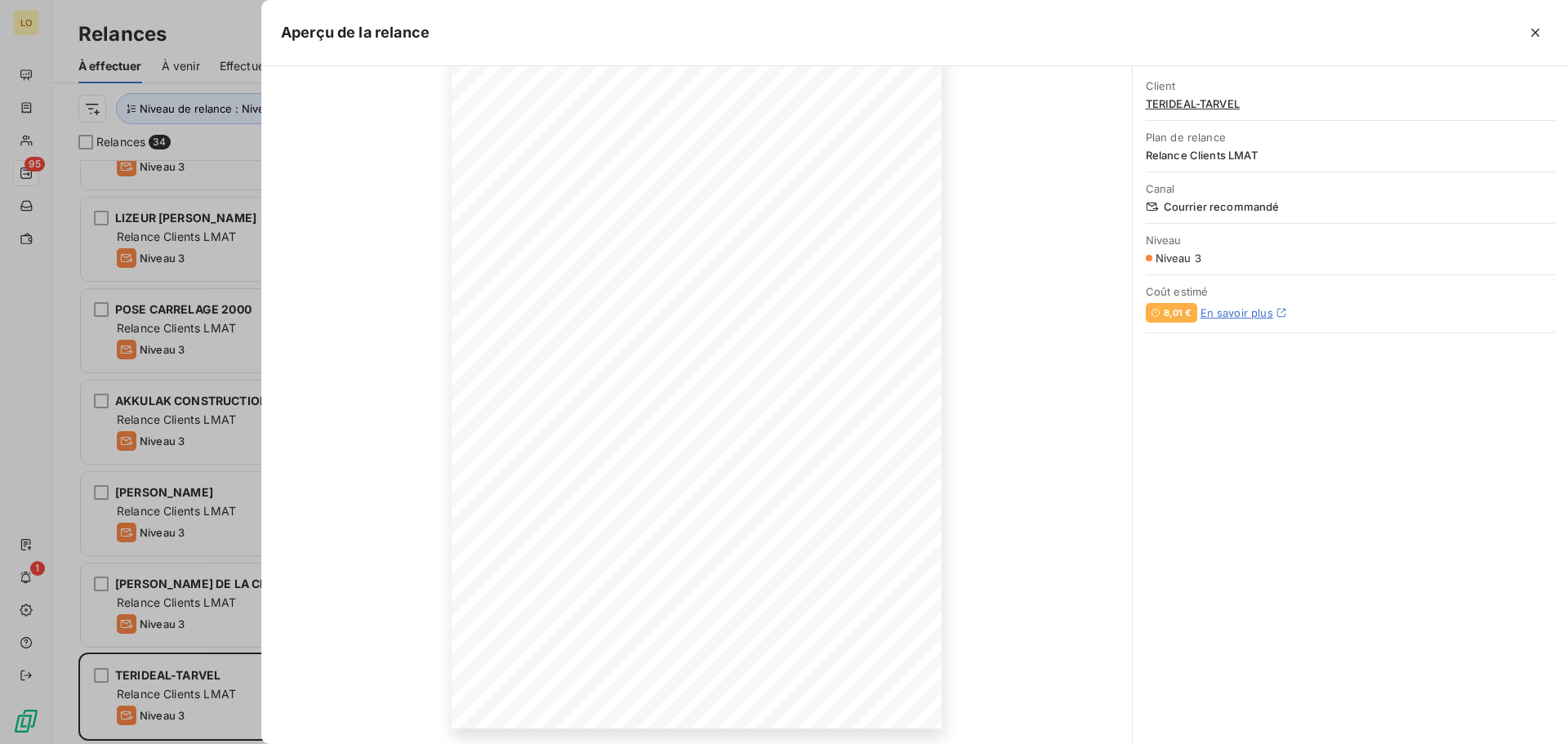
scroll to position [108, 0]
click at [845, 693] on icon "button" at bounding box center [844, 690] width 17 height 17
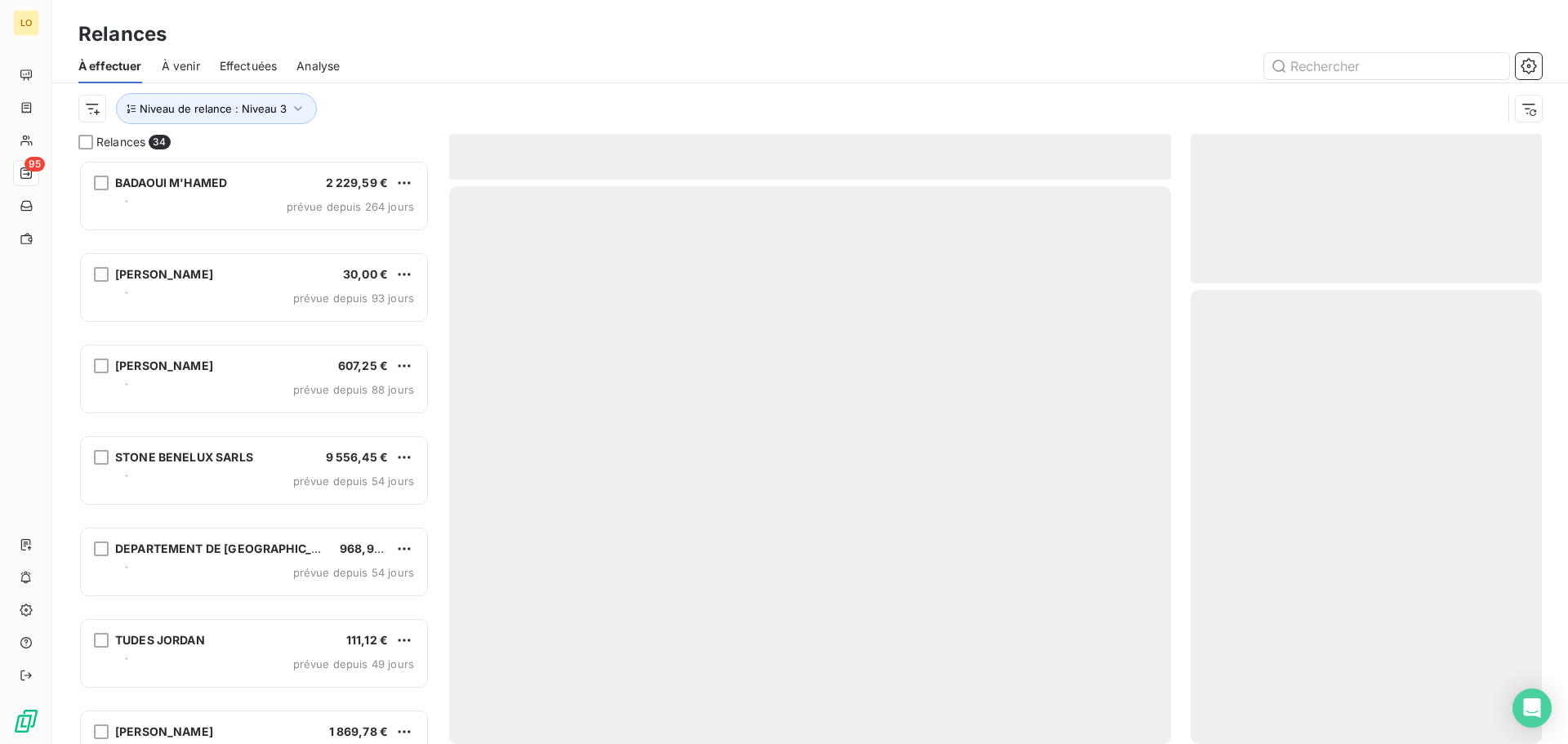
scroll to position [13, 13]
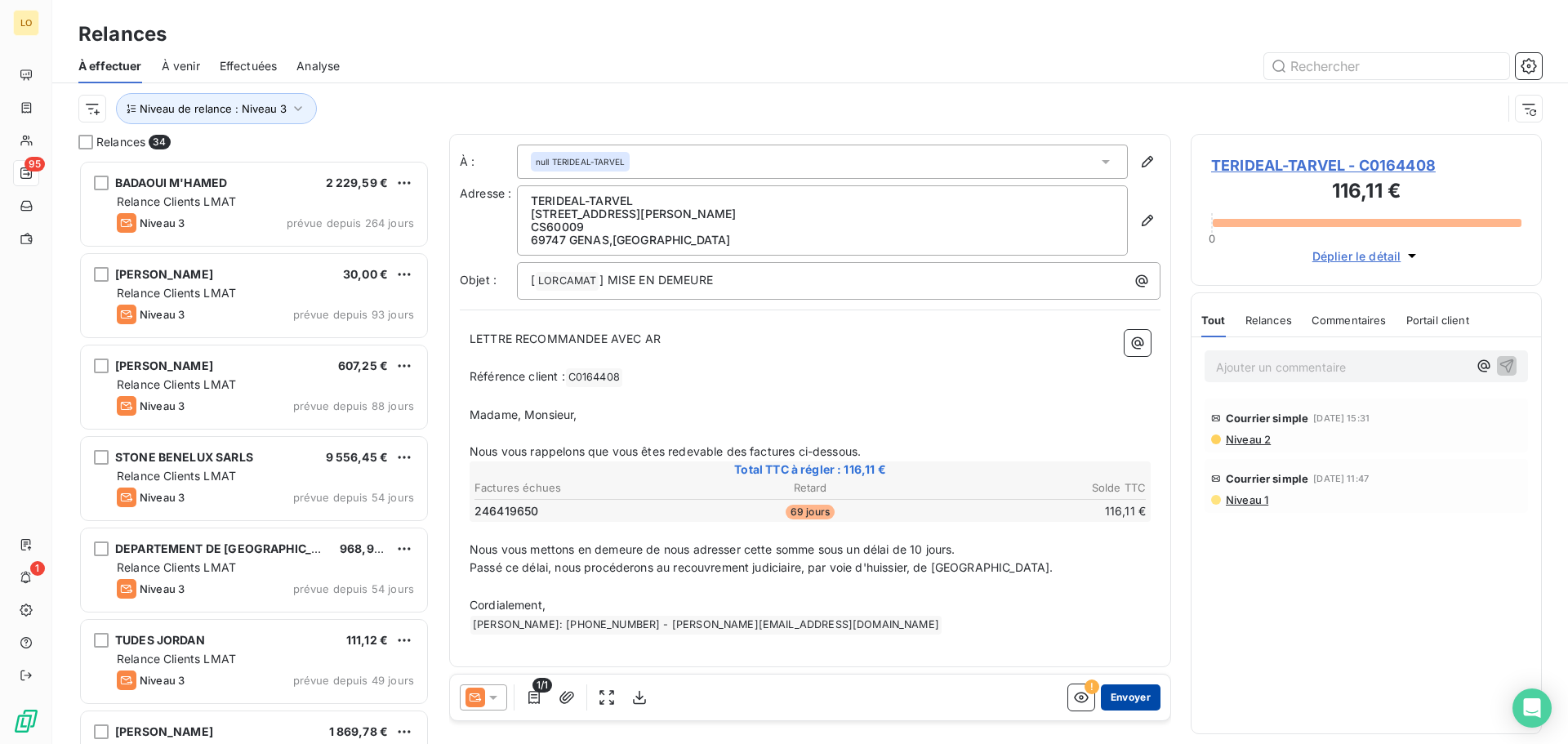
click at [1129, 700] on button "Envoyer" at bounding box center [1130, 697] width 60 height 26
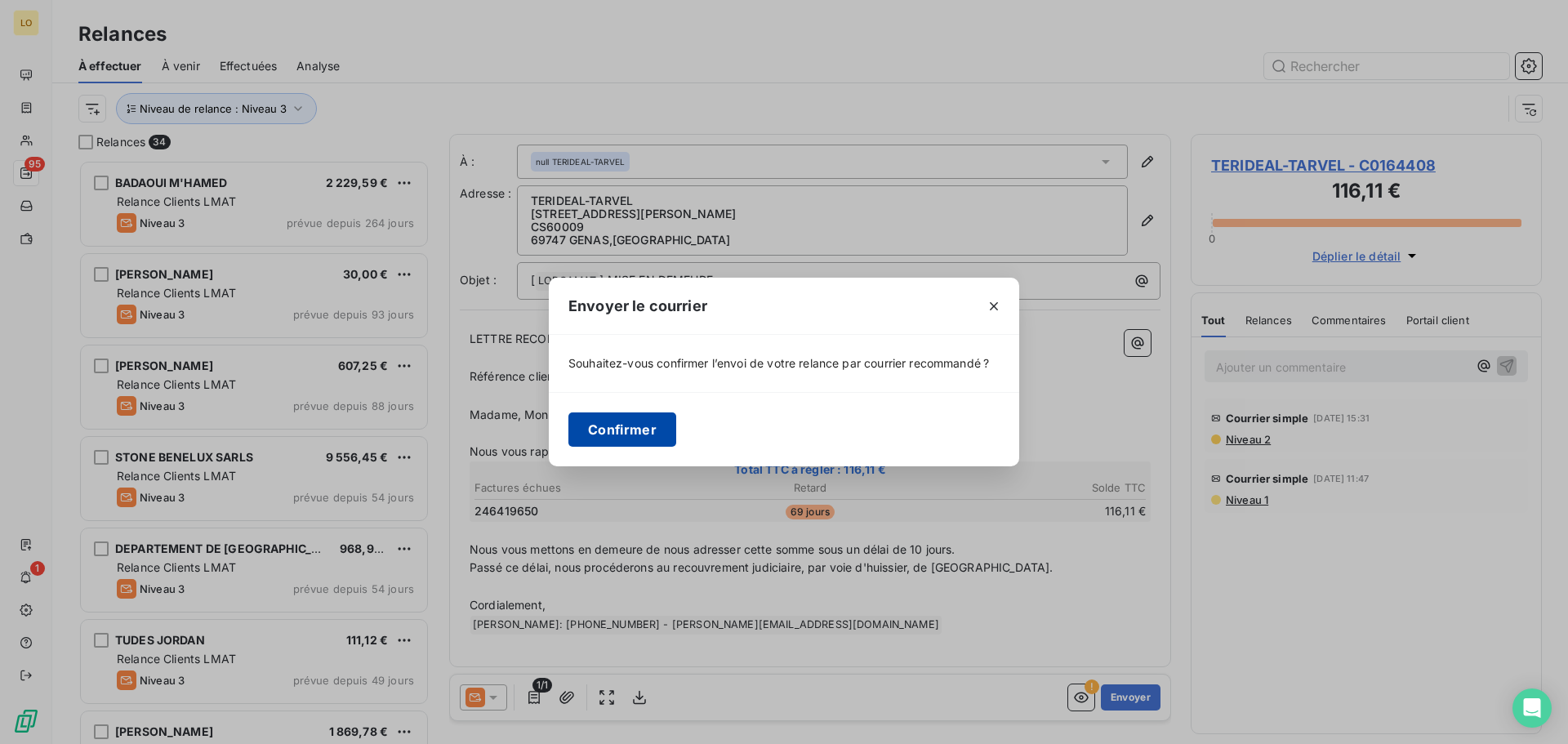
click at [632, 422] on button "Confirmer" at bounding box center [623, 429] width 108 height 34
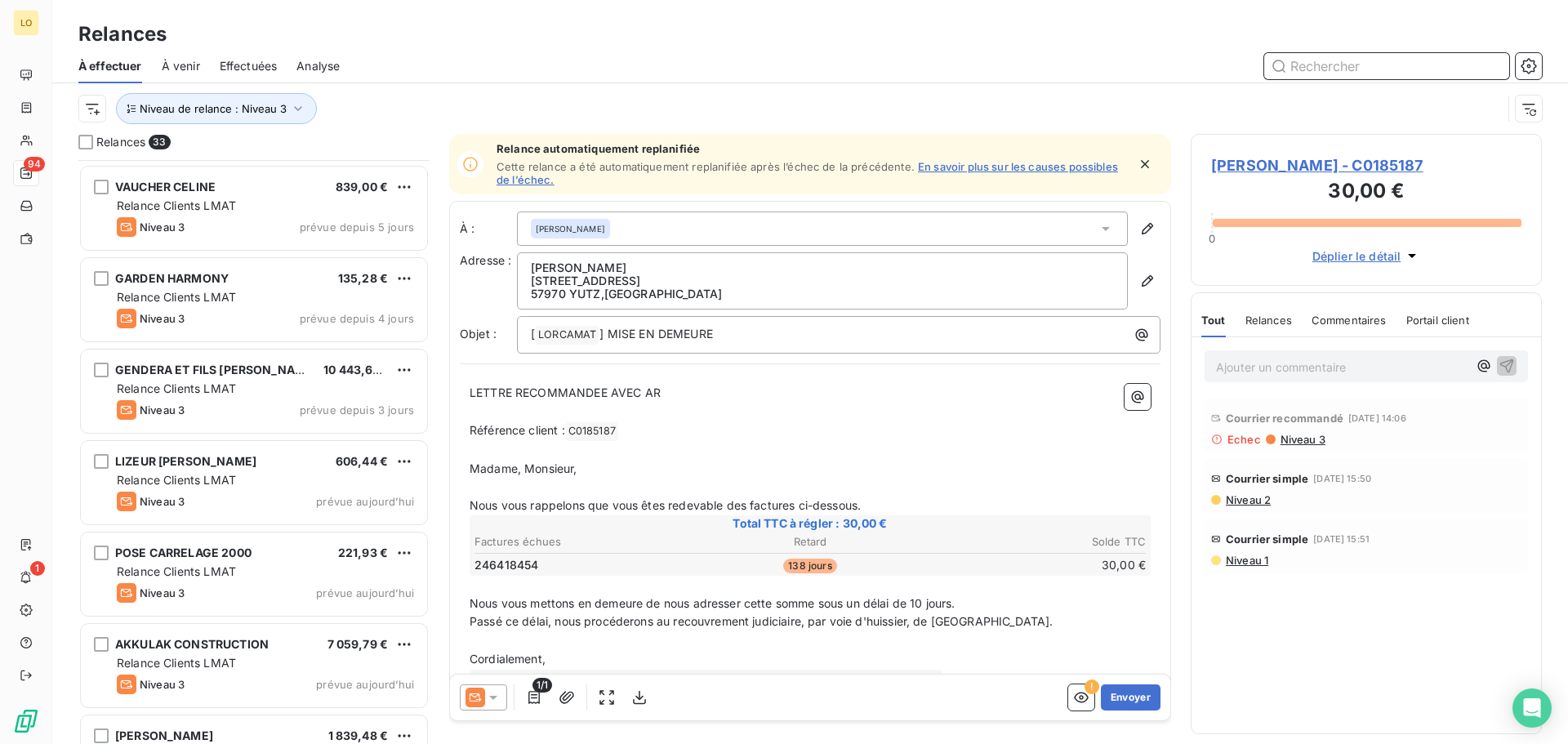
scroll to position [2436, 0]
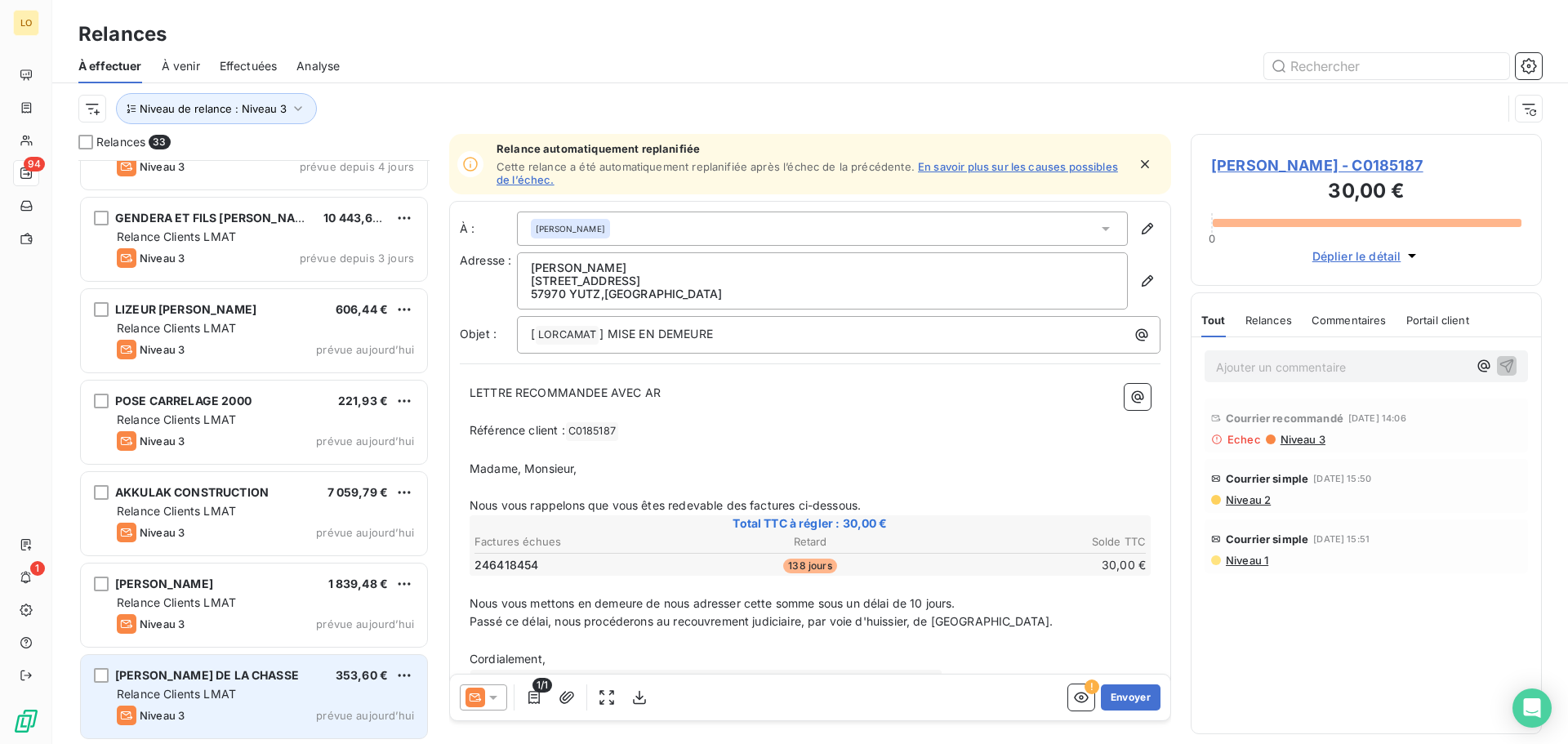
click at [250, 713] on div "Niveau 3 prévue aujourd’hui" at bounding box center [265, 716] width 298 height 20
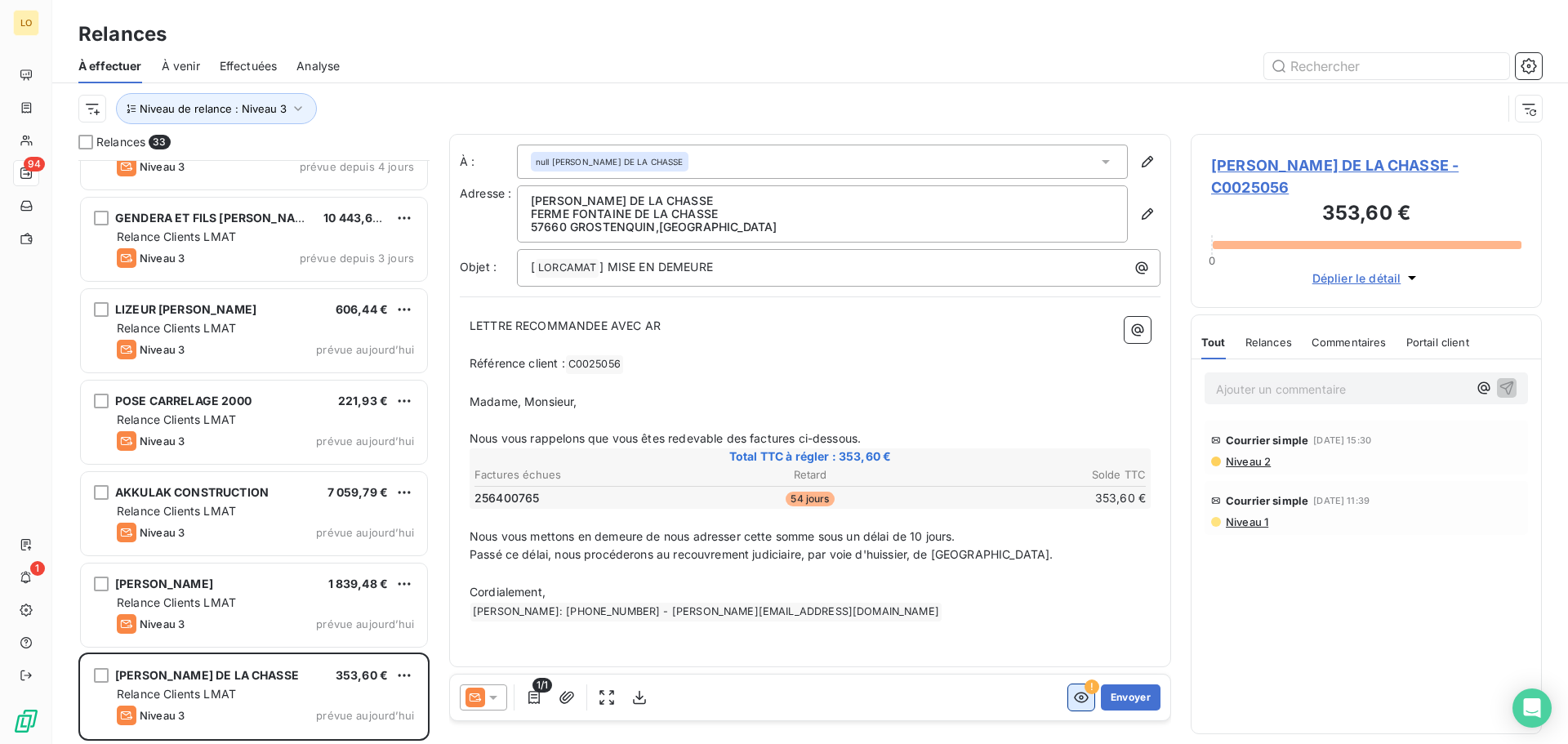
click at [1082, 704] on icon "button" at bounding box center [1081, 697] width 17 height 17
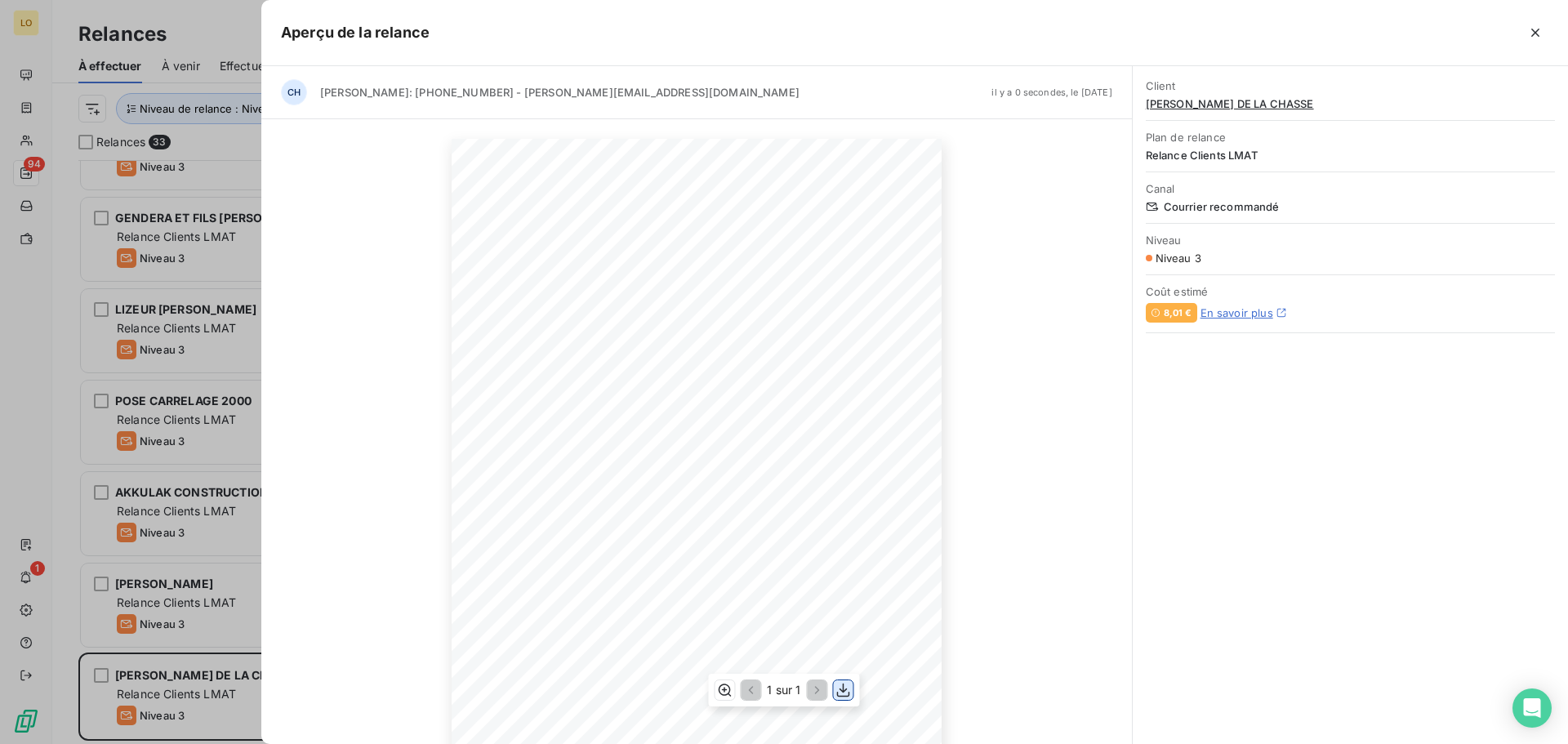
click at [847, 695] on icon "button" at bounding box center [844, 690] width 17 height 17
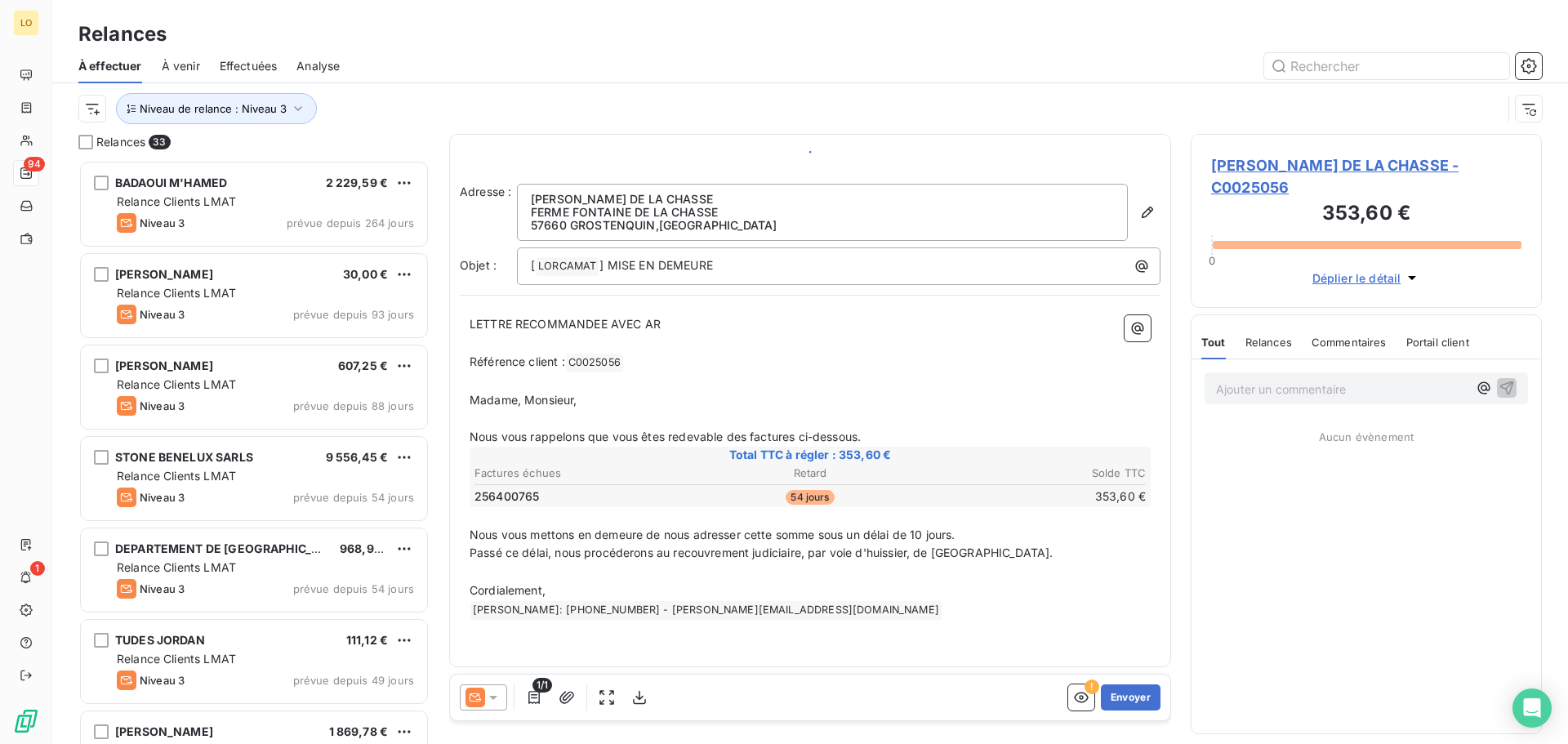
scroll to position [572, 339]
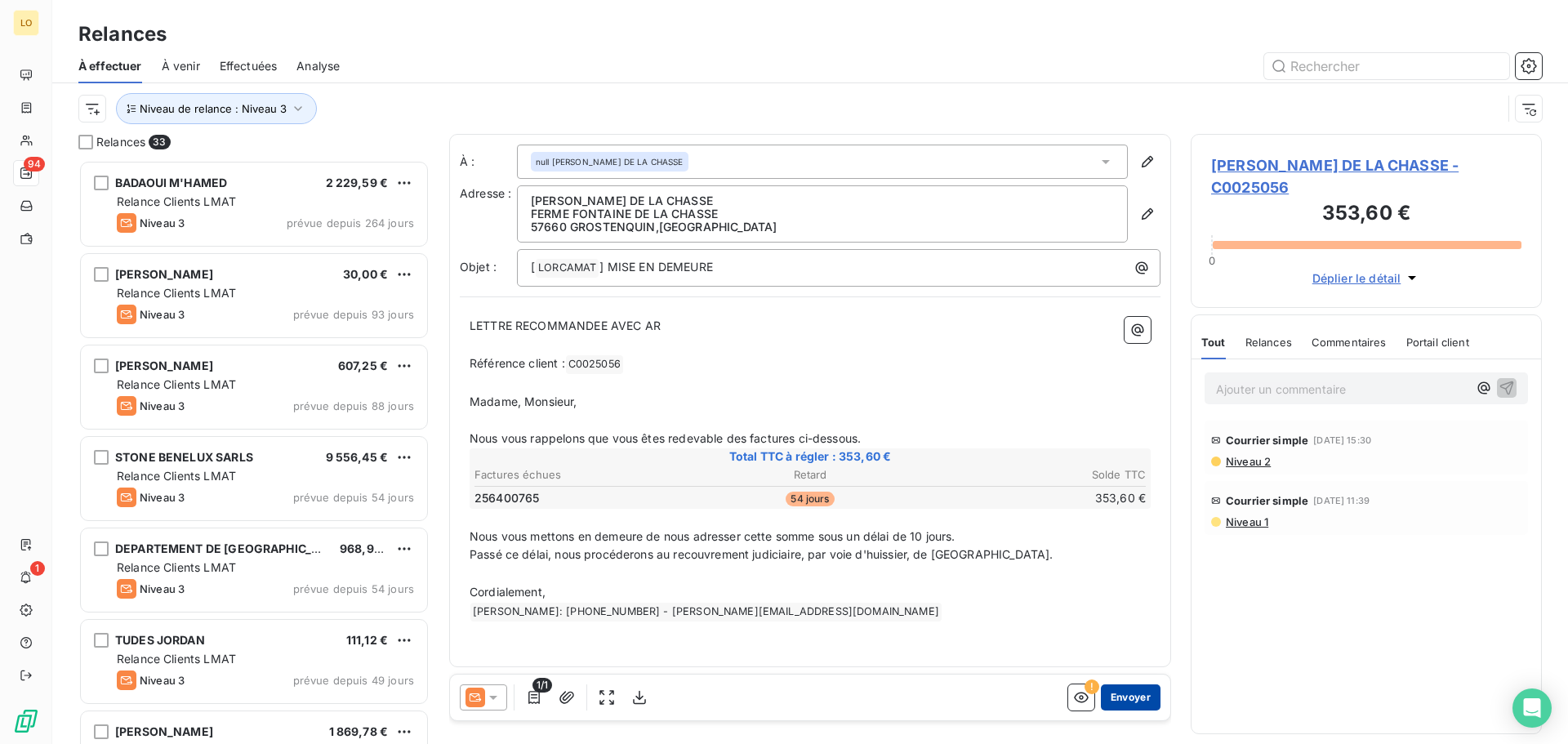
click at [1114, 701] on button "Envoyer" at bounding box center [1130, 697] width 60 height 26
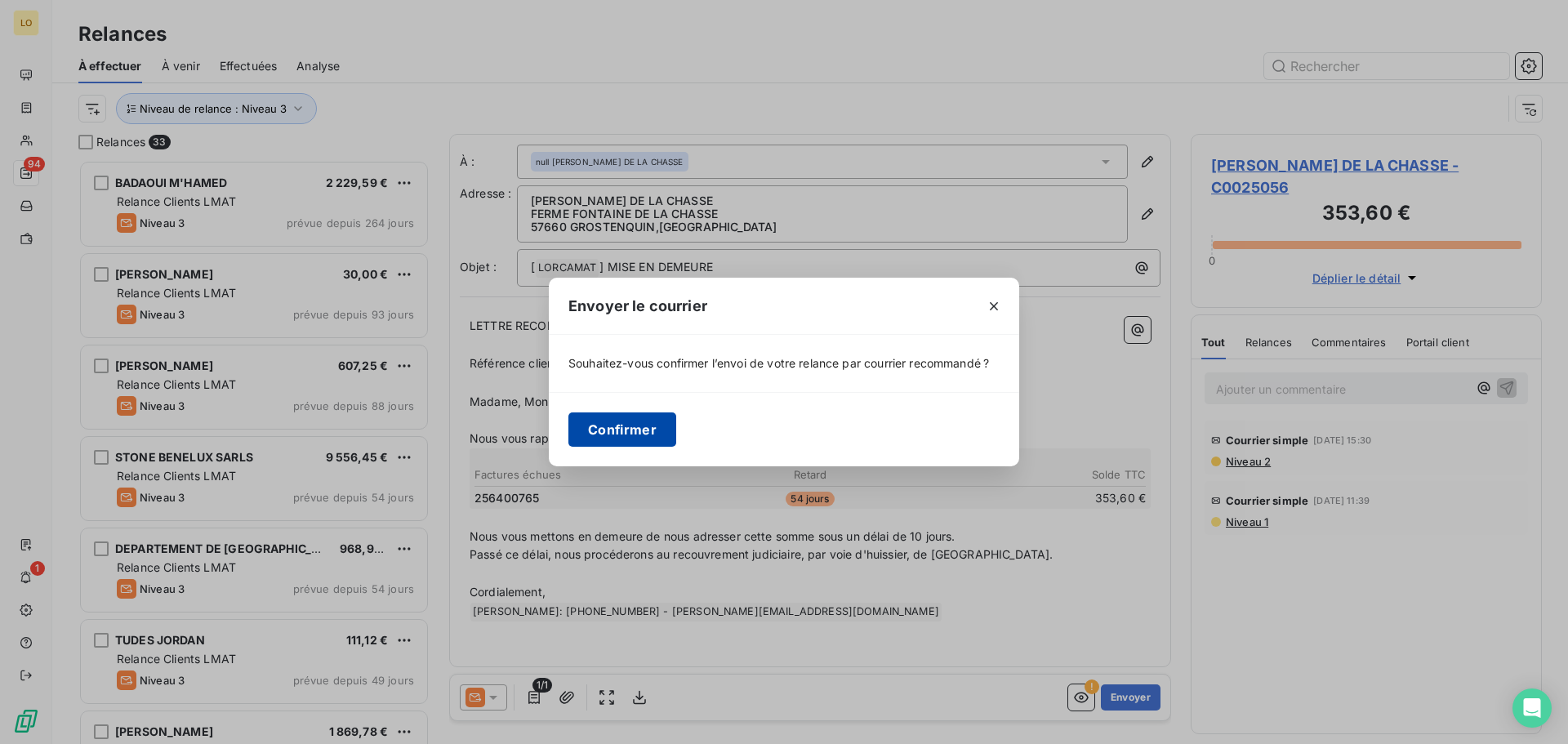
click at [614, 430] on button "Confirmer" at bounding box center [623, 429] width 108 height 34
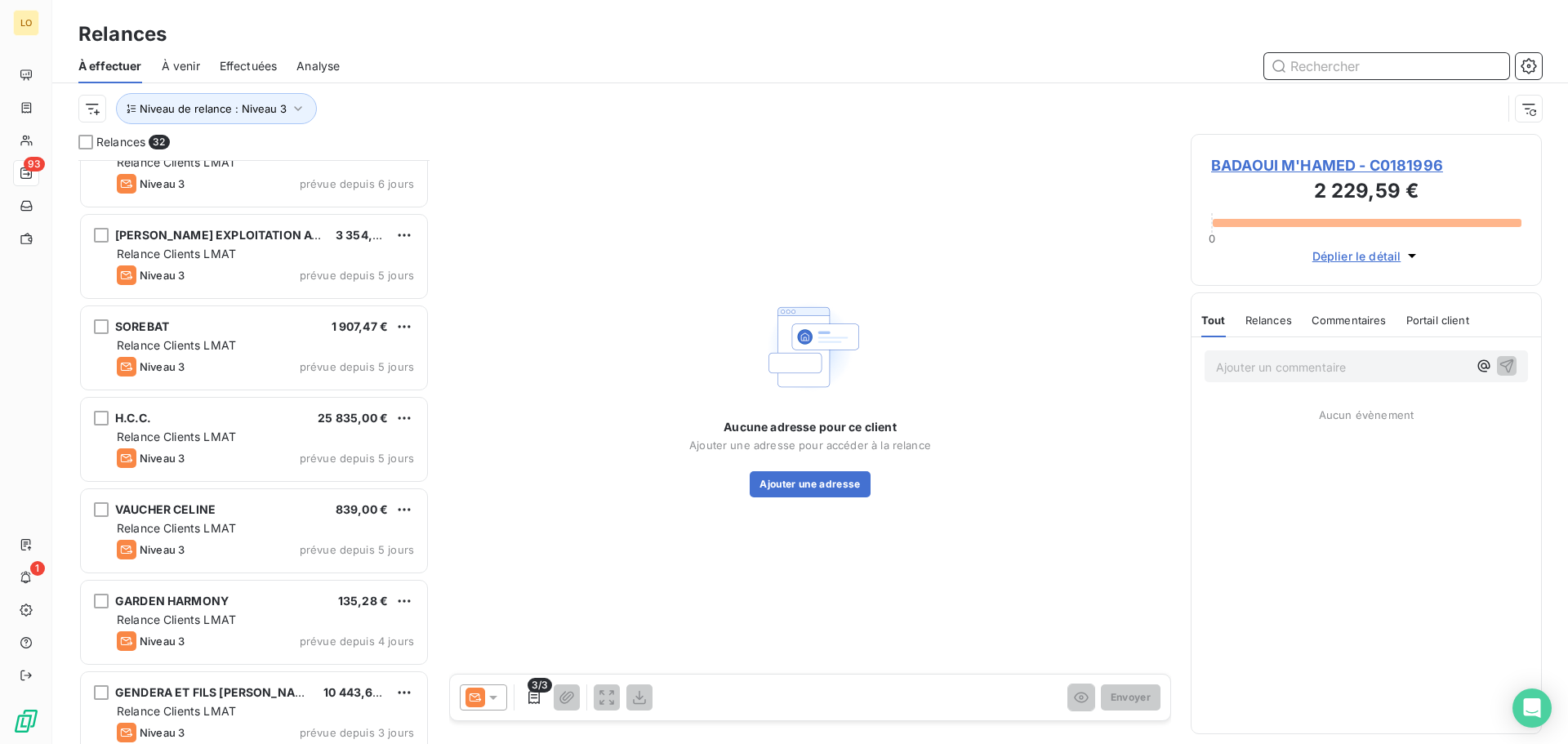
scroll to position [2345, 0]
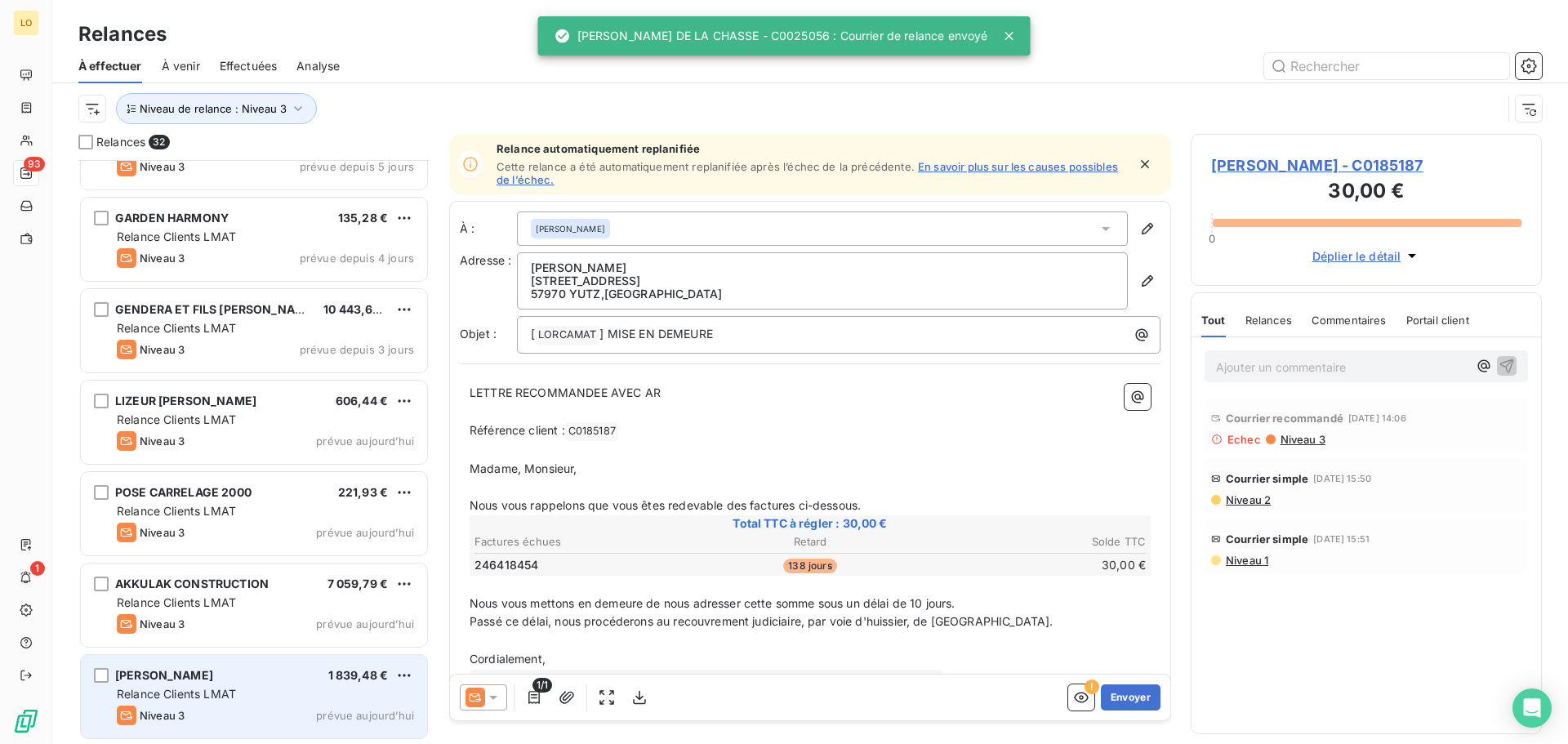
click at [257, 683] on div "VOGIN BENOIT 1 839,48 € Relance Clients LMAT Niveau 3 prévue aujourd’hui" at bounding box center [254, 696] width 346 height 83
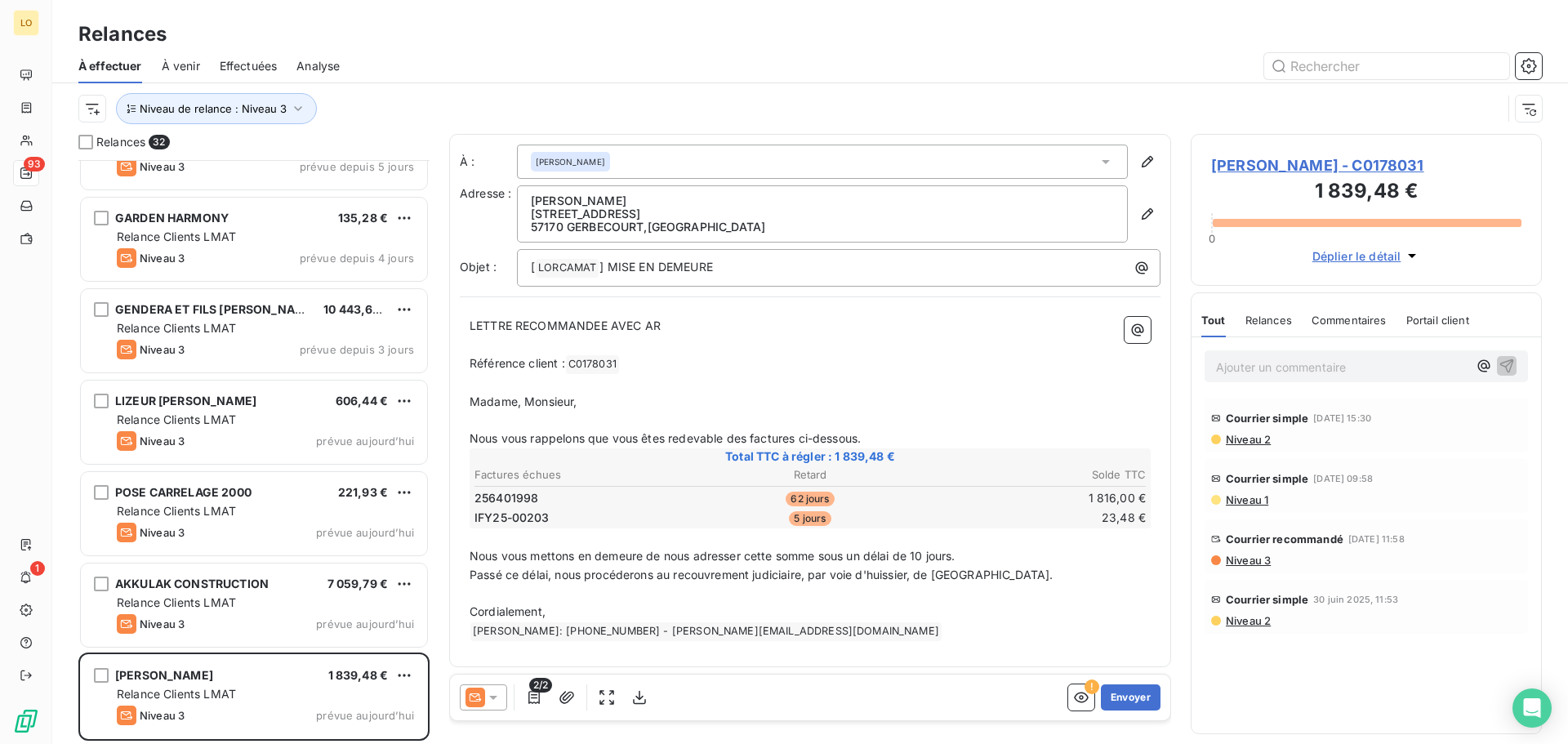
click at [1246, 565] on span "Niveau 3" at bounding box center [1248, 560] width 47 height 13
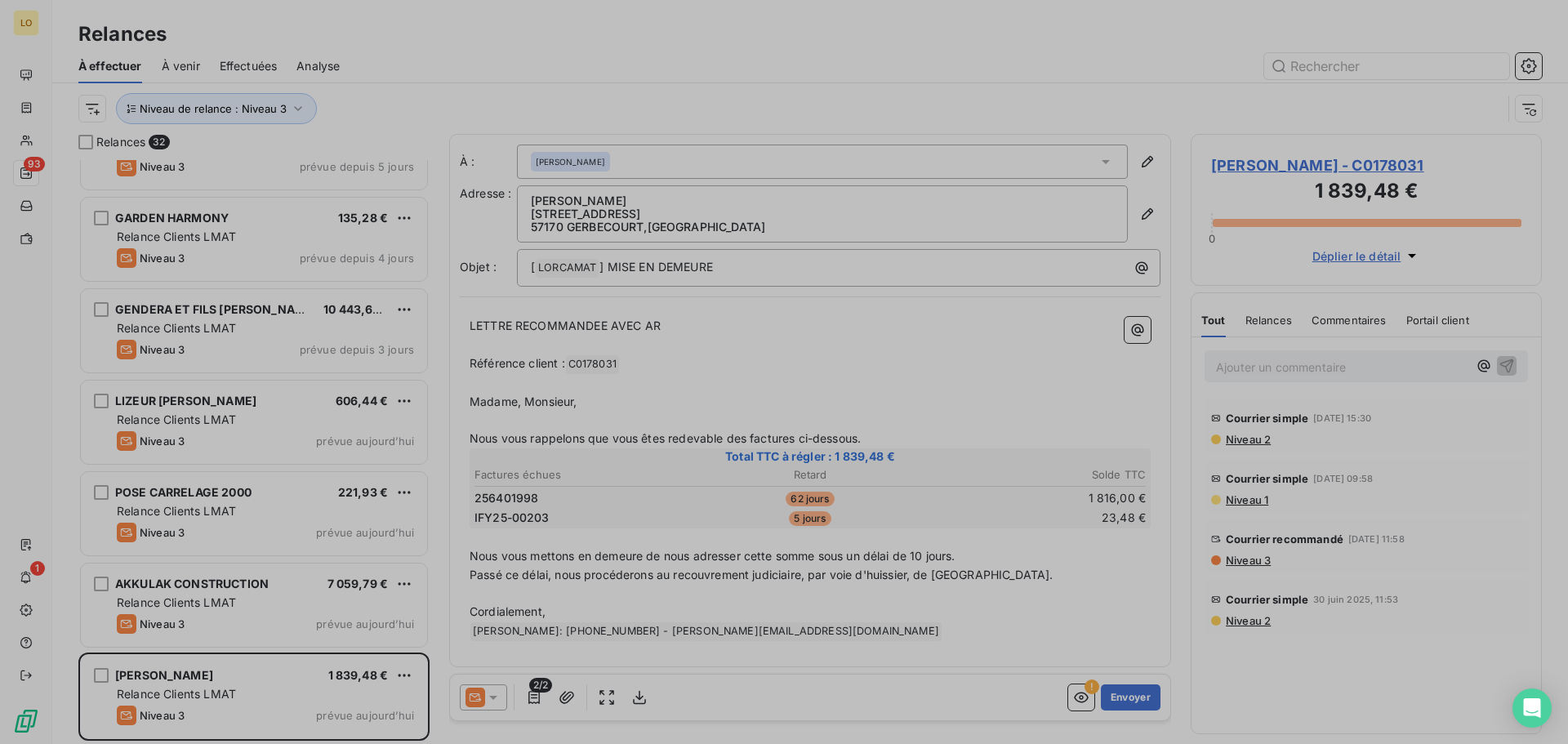
scroll to position [2345, 0]
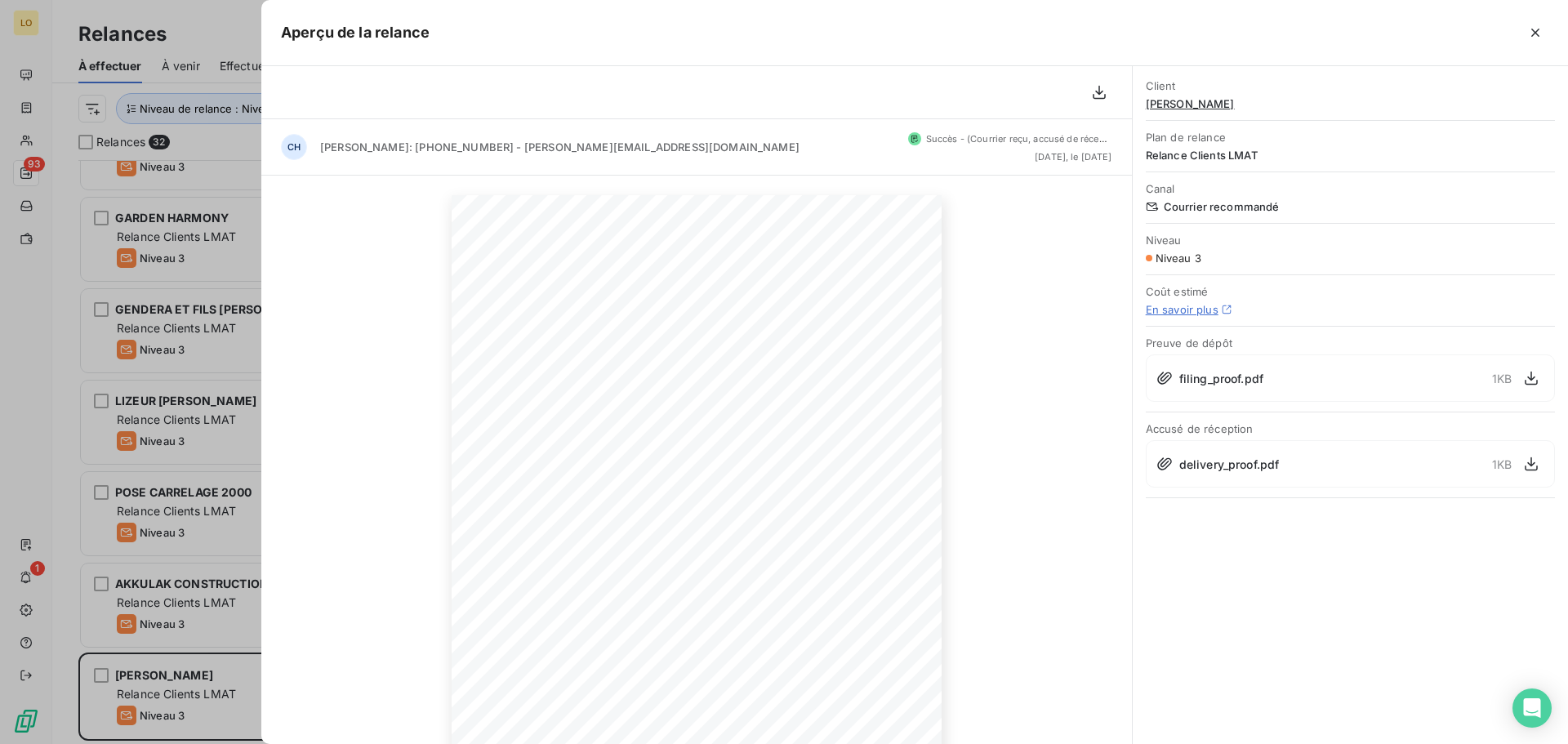
drag, startPoint x: 1534, startPoint y: 27, endPoint x: 1520, endPoint y: 42, distance: 20.5
click at [1534, 27] on icon "button" at bounding box center [1535, 32] width 17 height 17
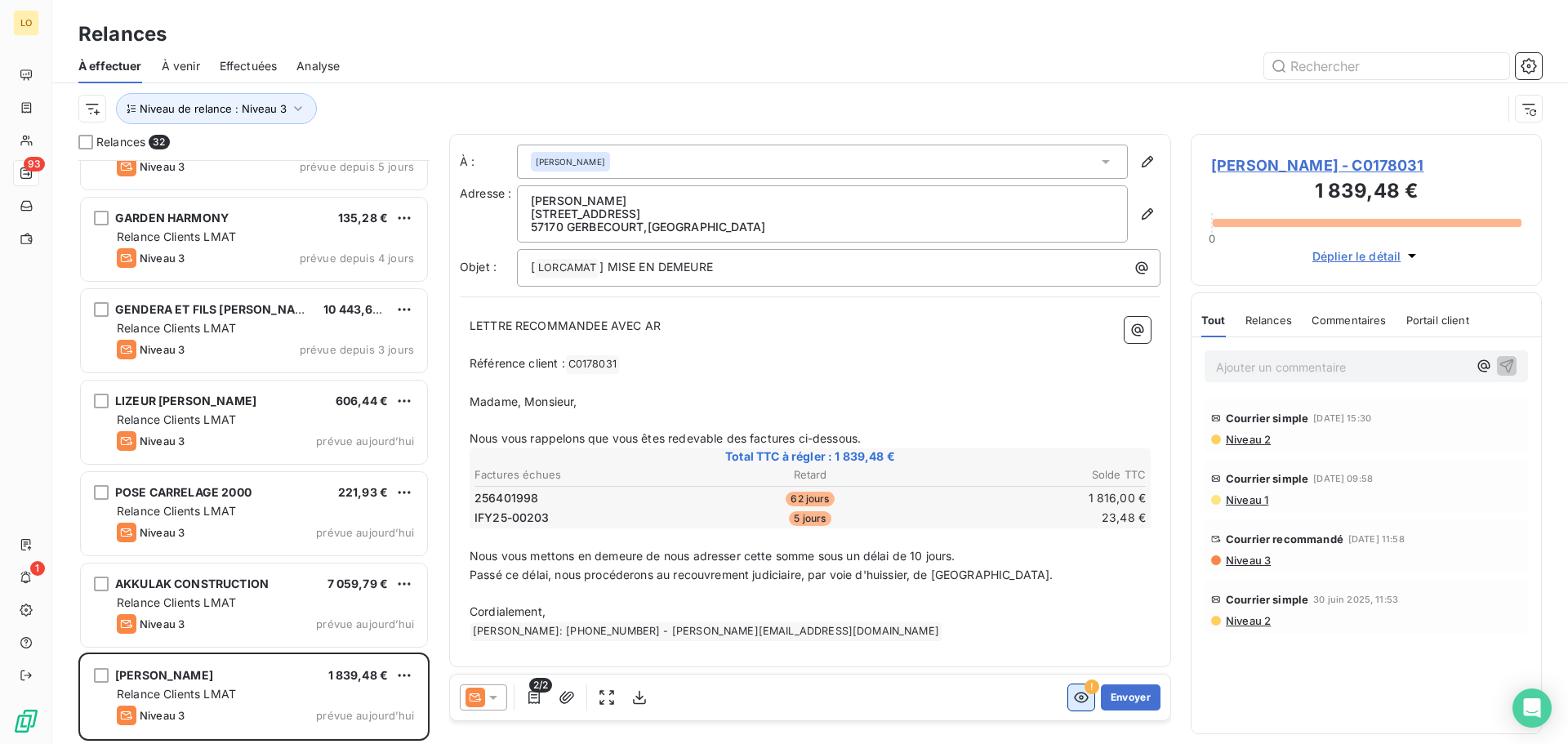
click at [1084, 692] on icon "button" at bounding box center [1081, 697] width 17 height 17
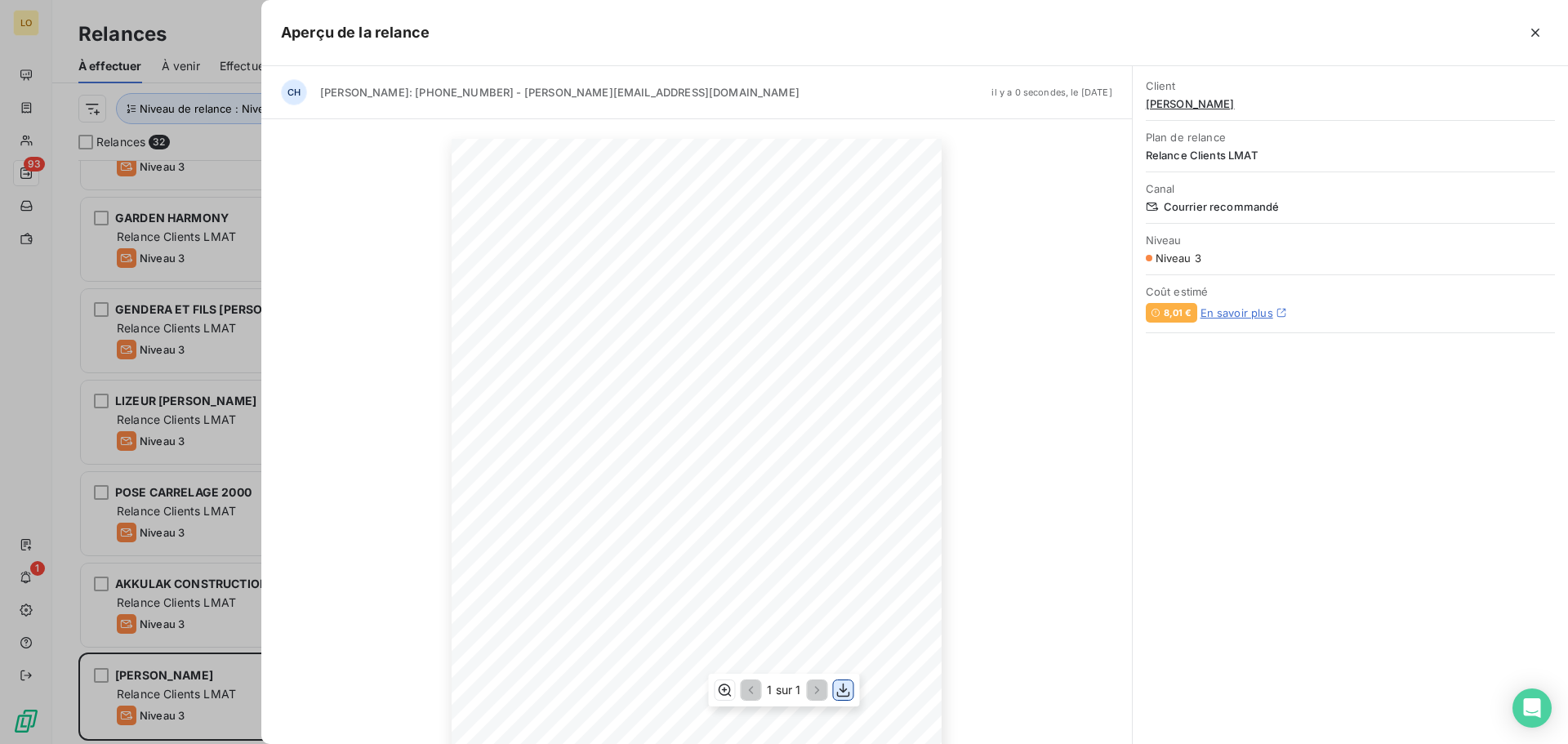
click at [842, 685] on icon "button" at bounding box center [844, 690] width 17 height 17
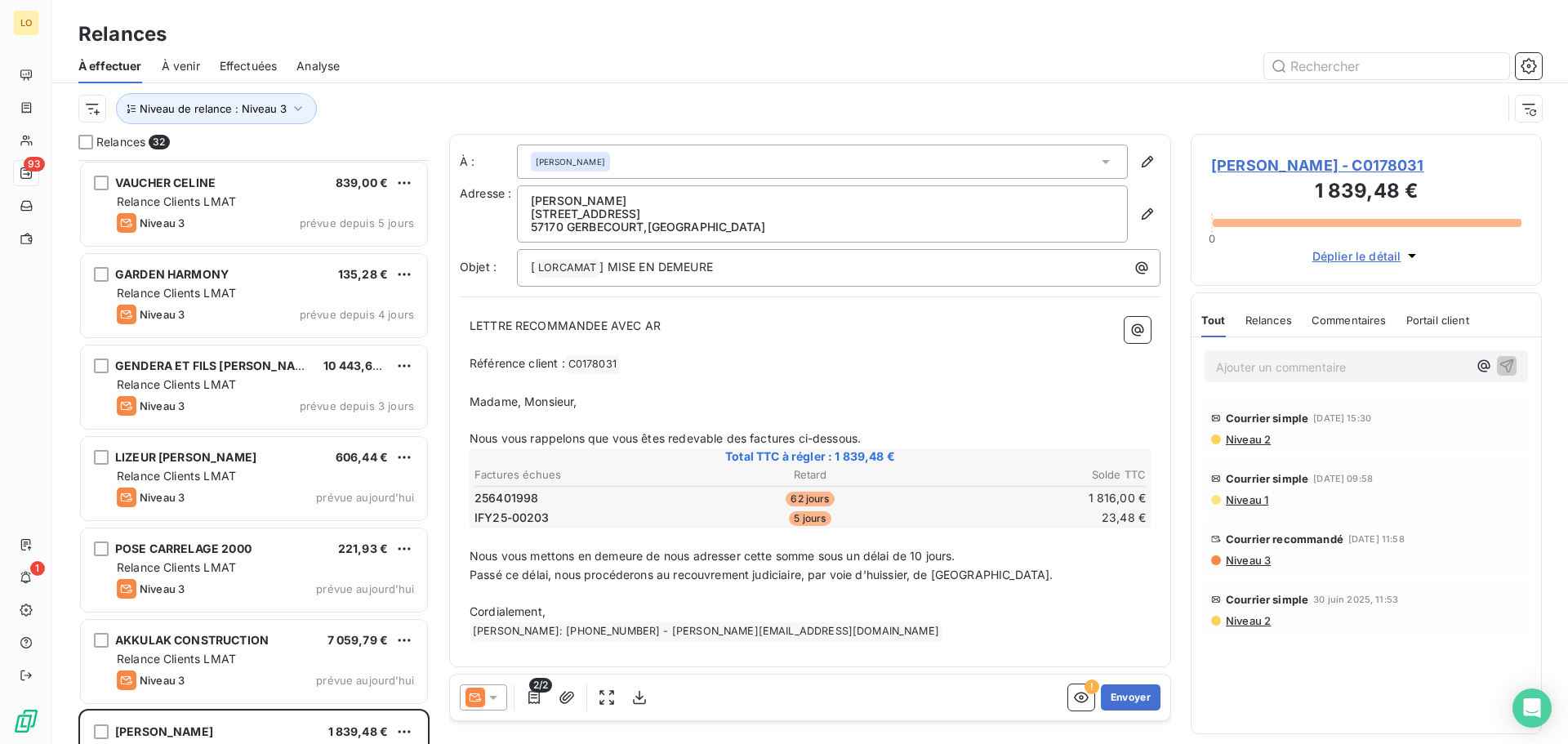
scroll to position [2345, 0]
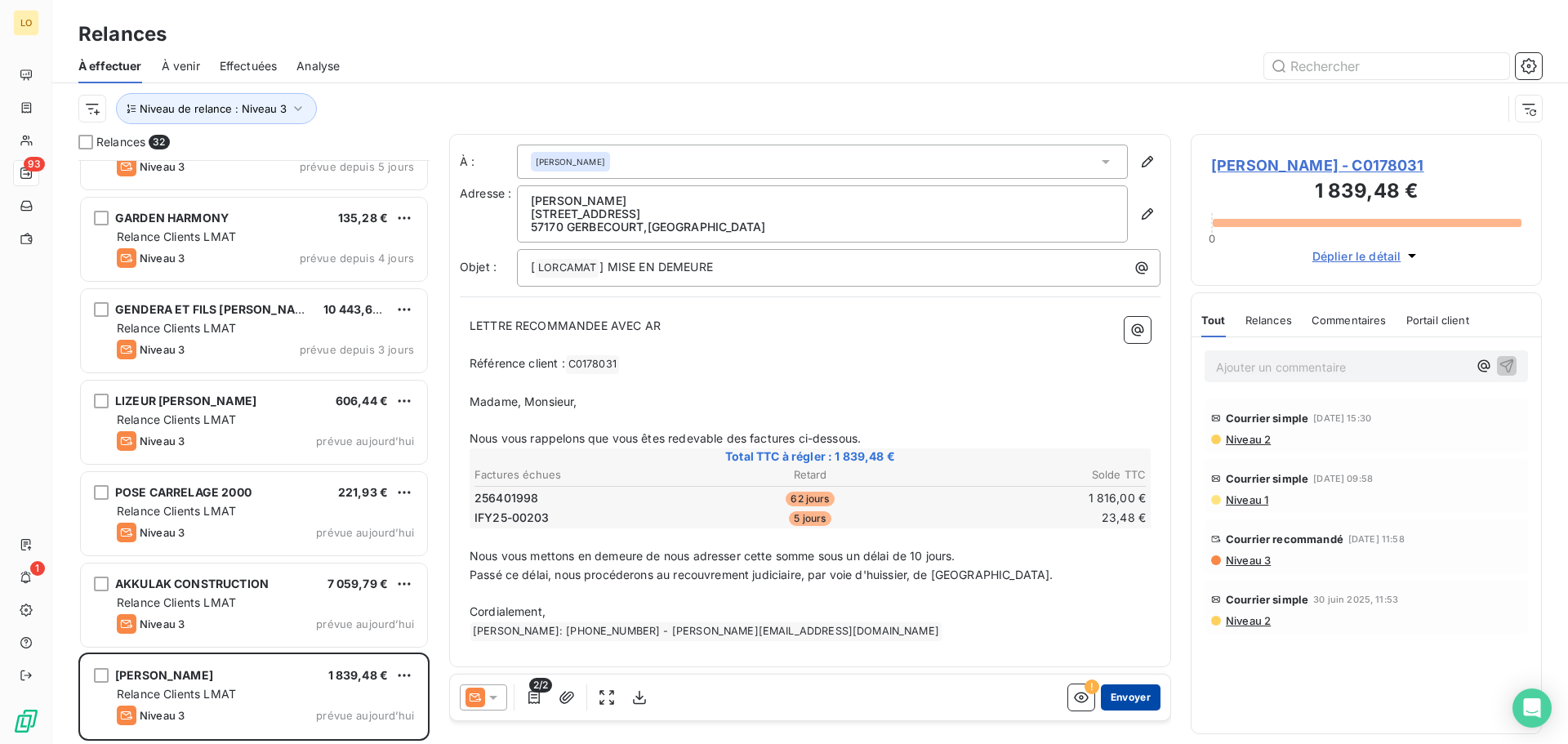
click at [1112, 700] on button "Envoyer" at bounding box center [1130, 697] width 60 height 26
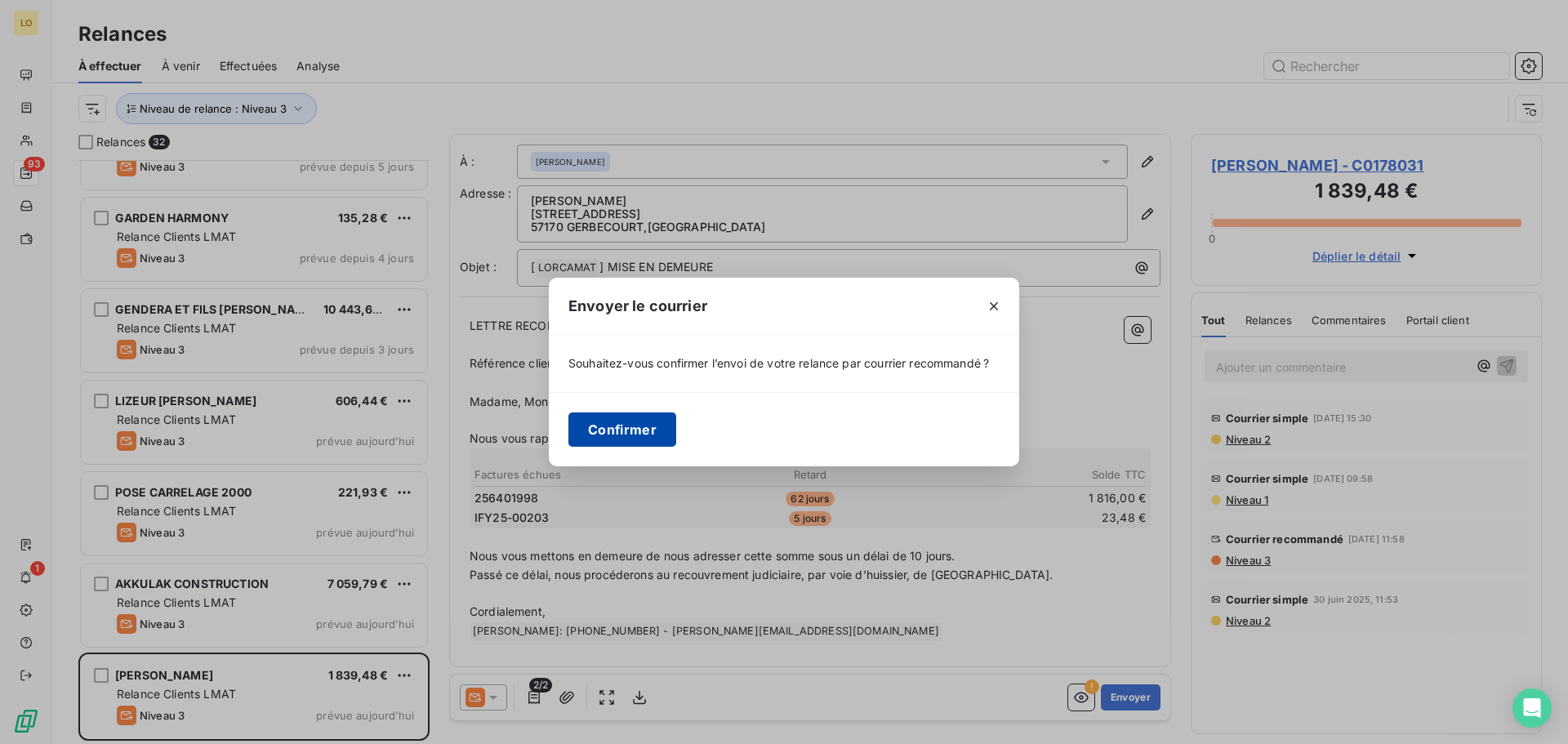
click at [659, 431] on button "Confirmer" at bounding box center [623, 429] width 108 height 34
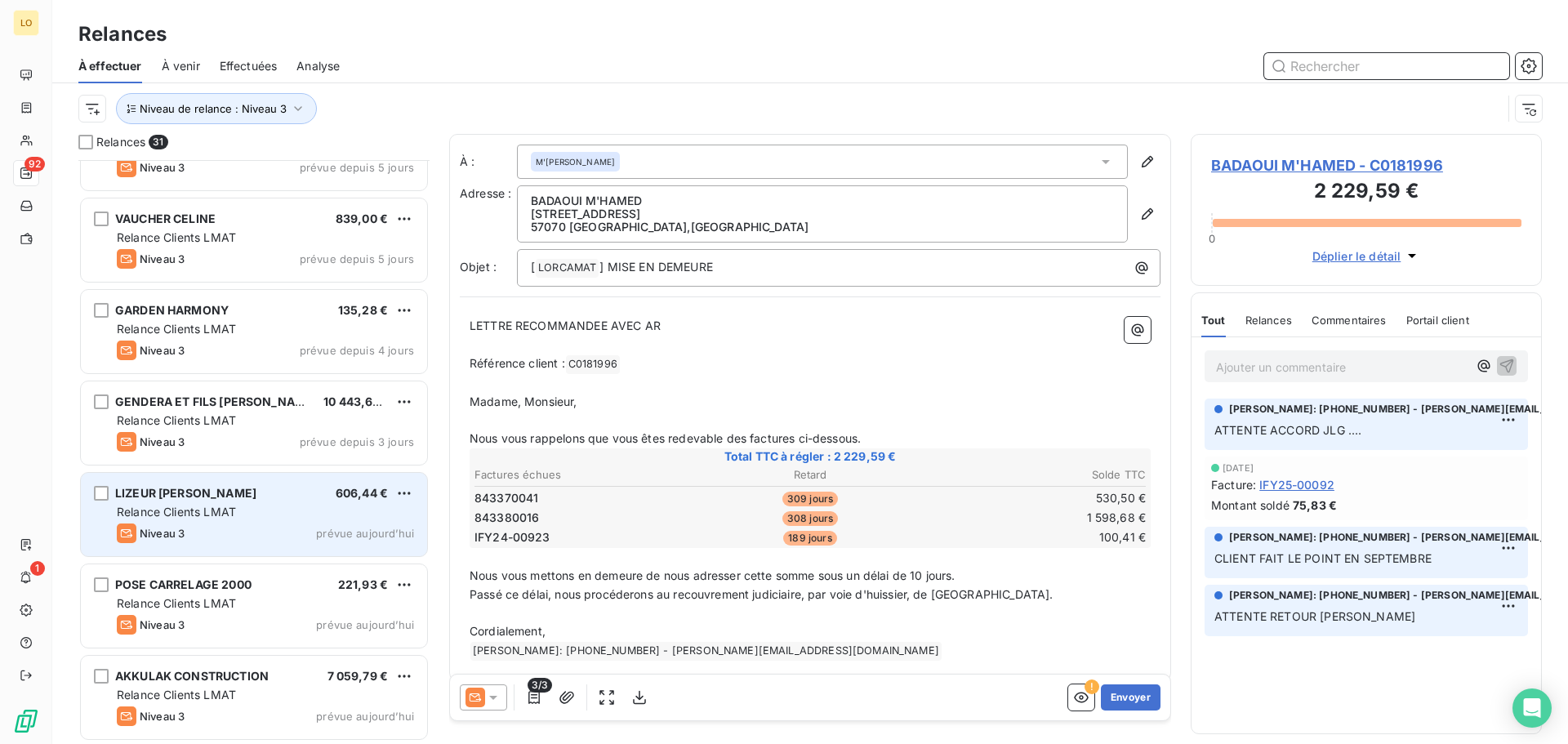
scroll to position [2253, 0]
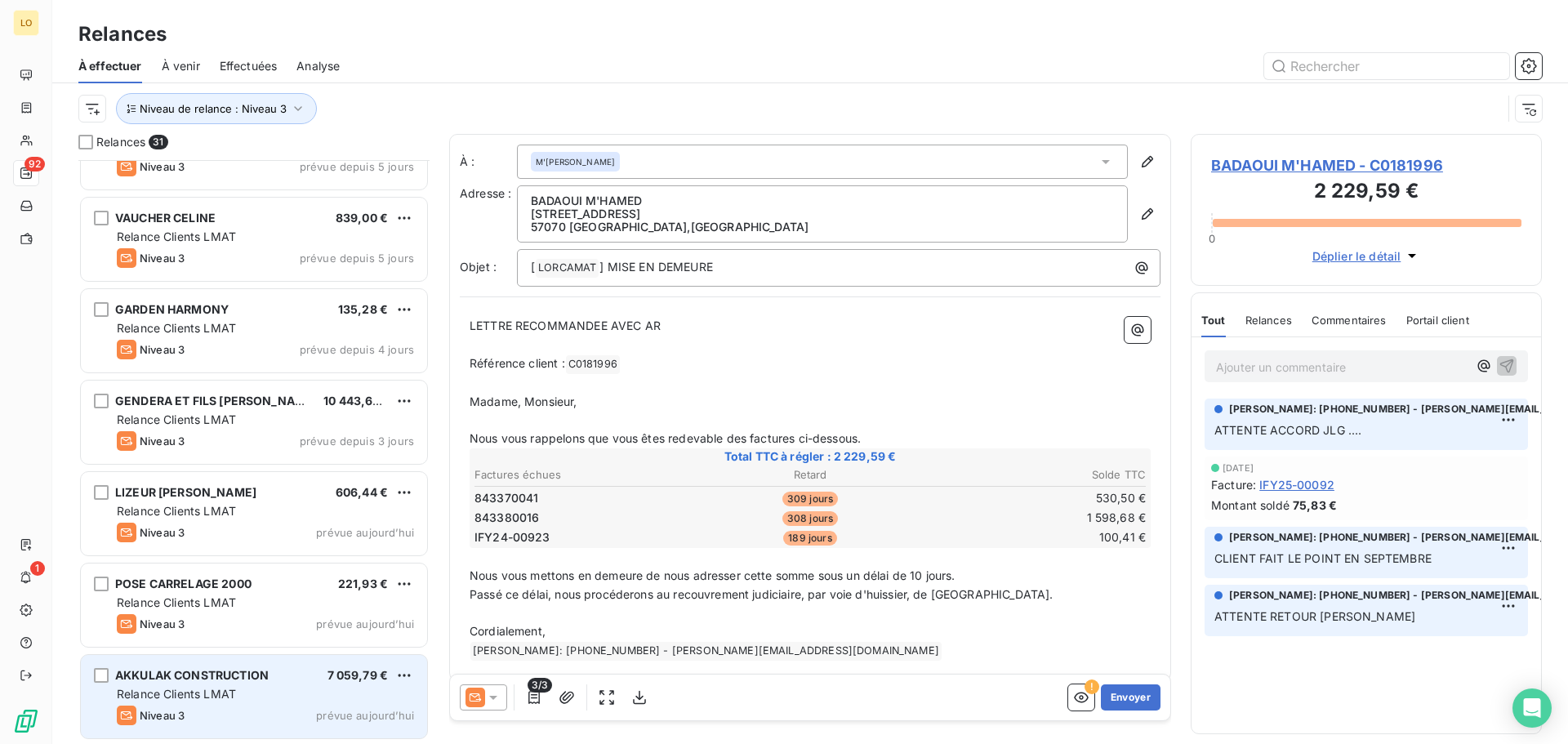
click at [193, 711] on div "Niveau 3 prévue aujourd’hui" at bounding box center [265, 716] width 298 height 20
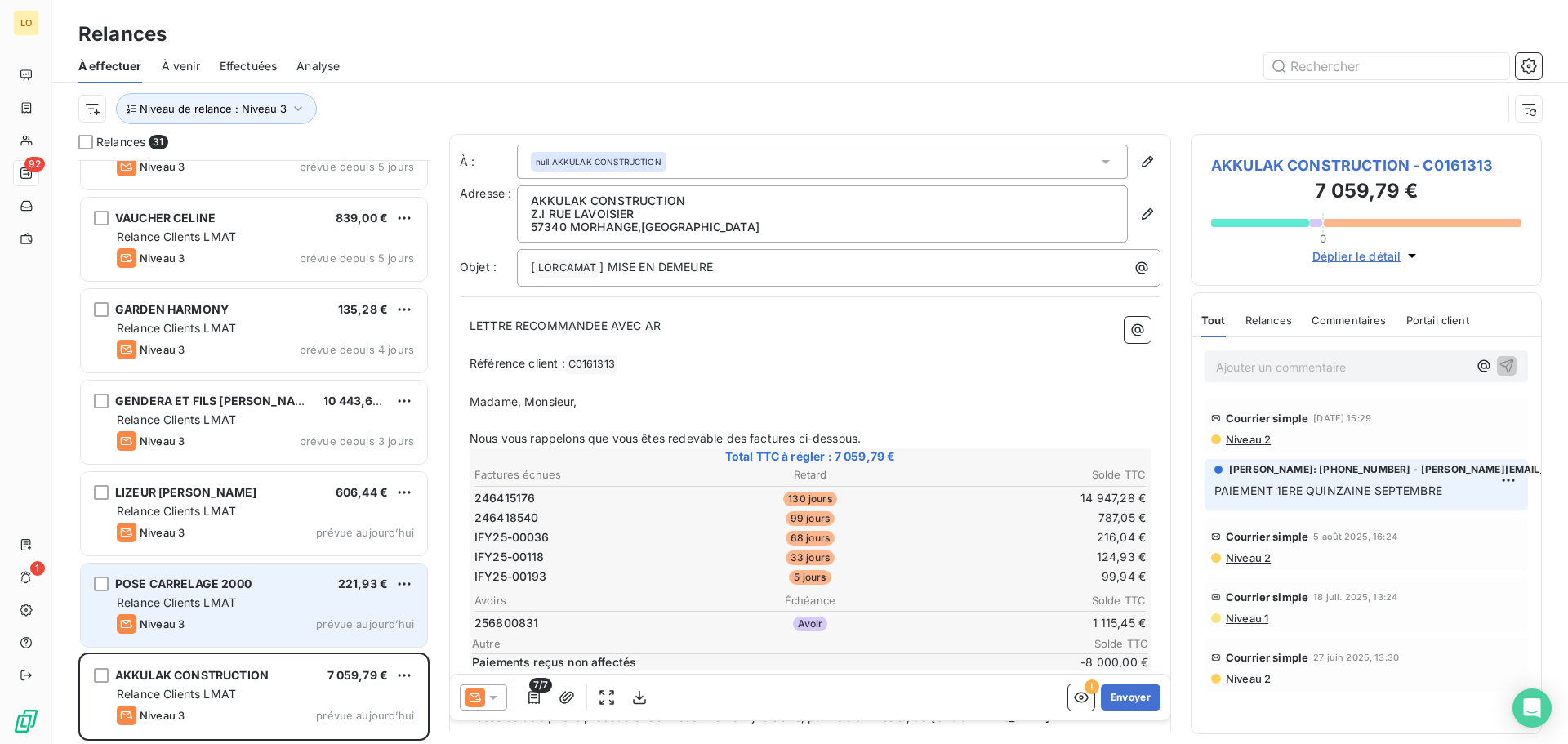
click at [211, 614] on div "Niveau 3 prévue aujourd’hui" at bounding box center [265, 624] width 298 height 20
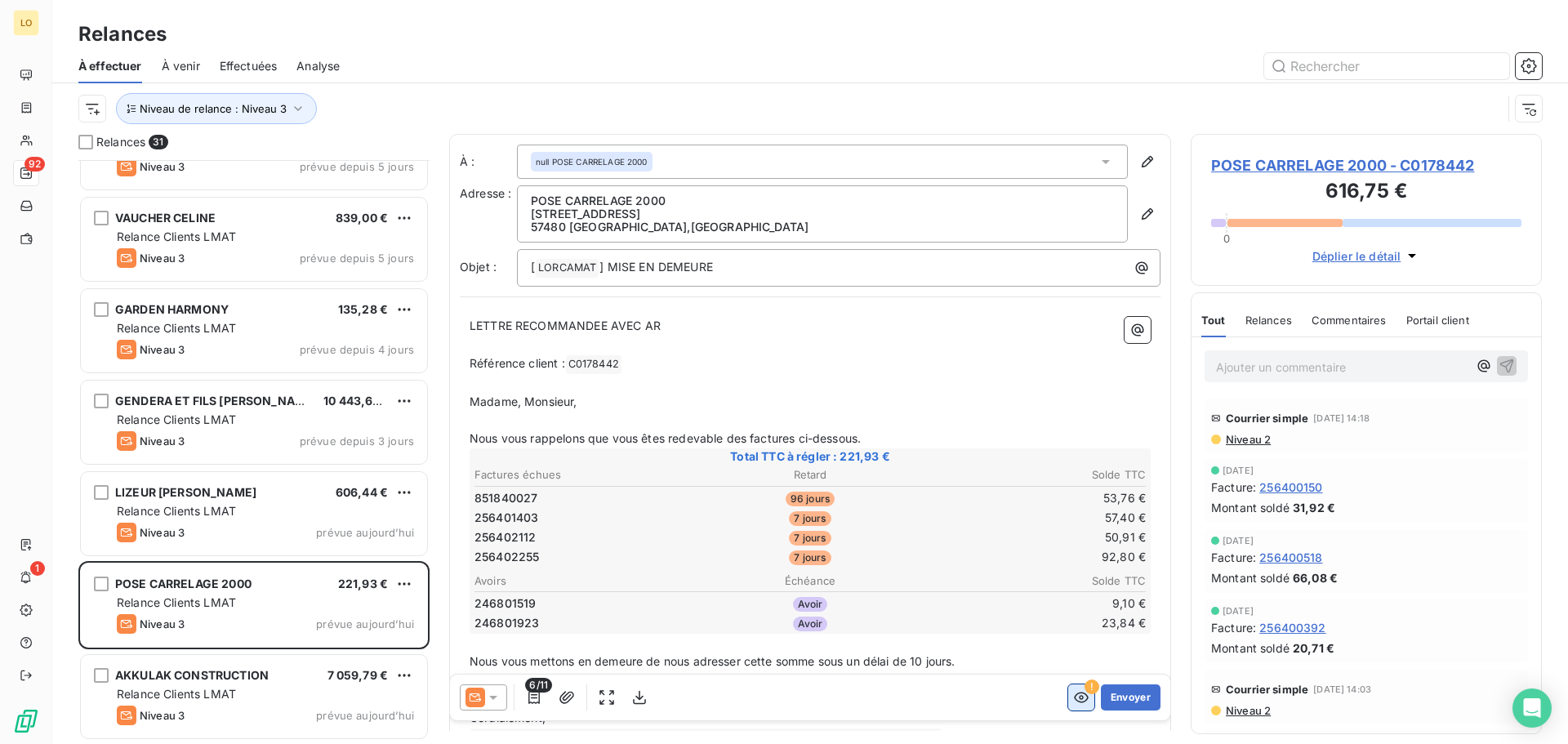
click at [1073, 701] on icon "button" at bounding box center [1081, 697] width 17 height 17
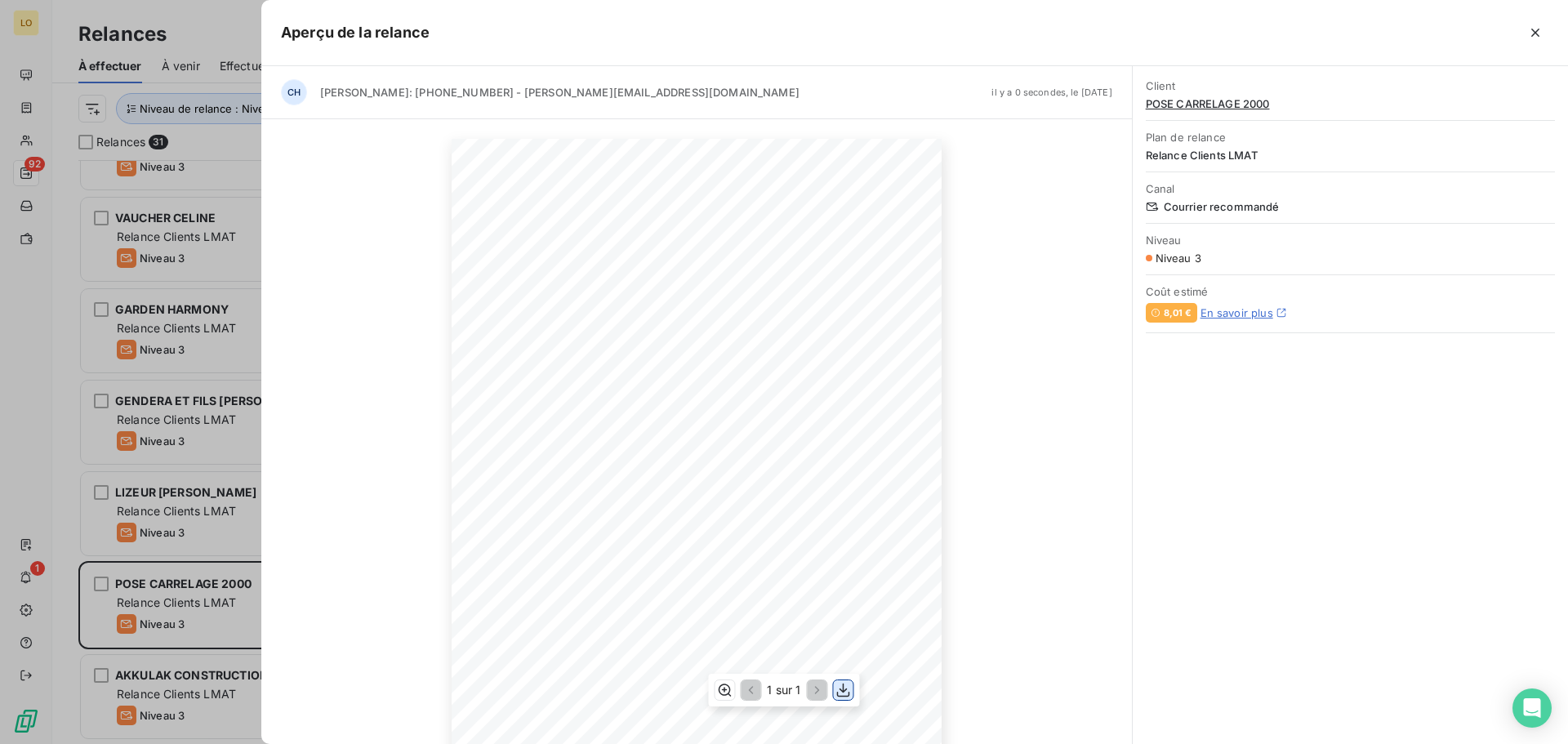
click at [834, 688] on button "button" at bounding box center [844, 690] width 20 height 20
